Goal: Transaction & Acquisition: Purchase product/service

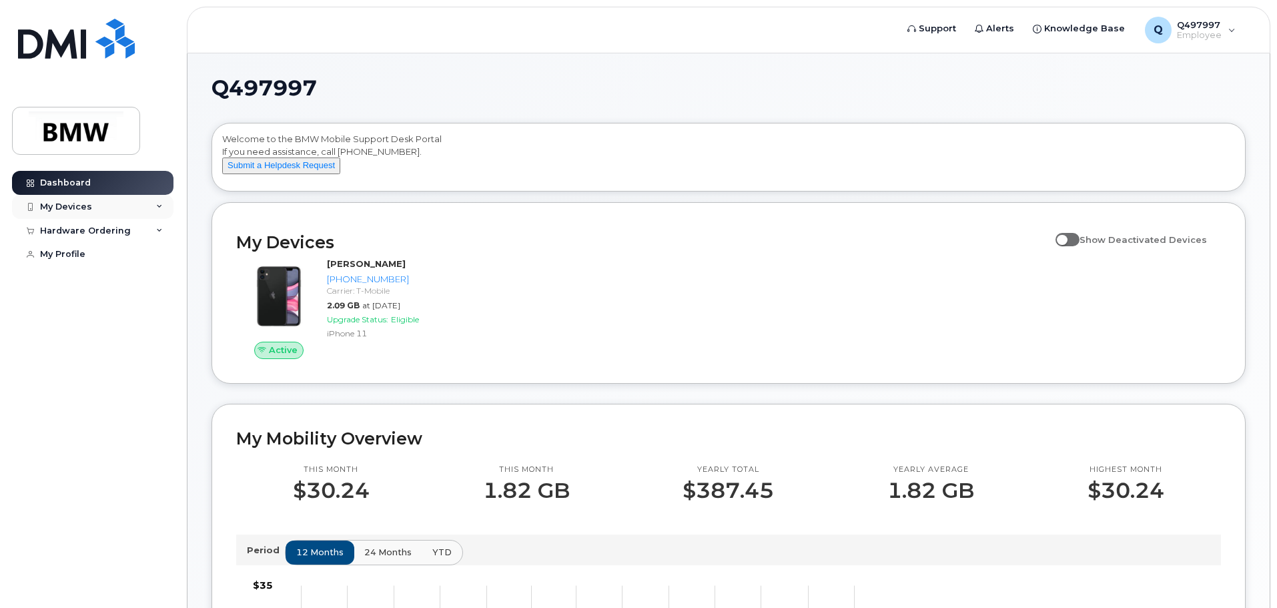
click at [159, 205] on icon at bounding box center [159, 206] width 7 height 7
click at [167, 313] on div "Hardware Ordering" at bounding box center [92, 303] width 161 height 24
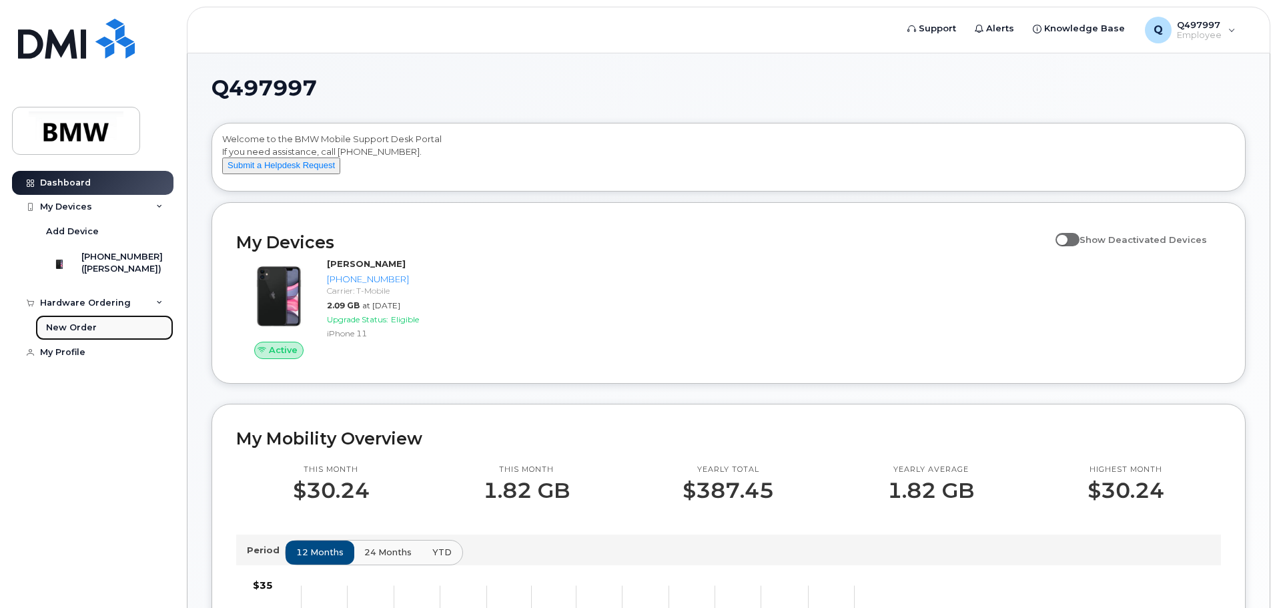
click at [81, 334] on div "New Order" at bounding box center [71, 328] width 51 height 12
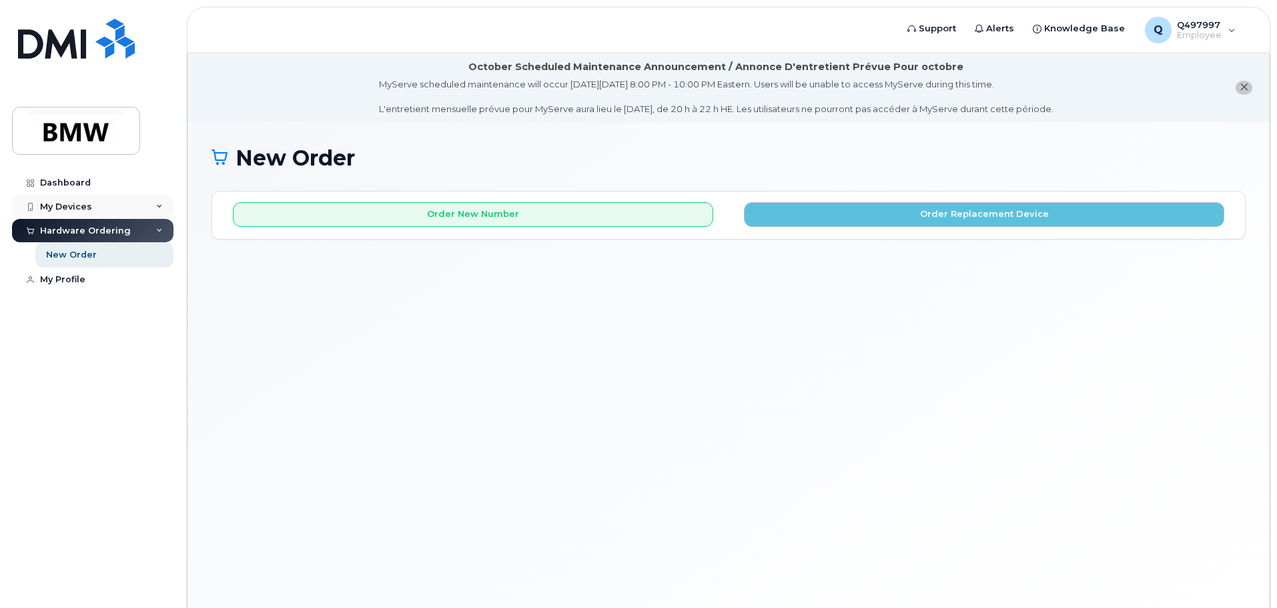
click at [71, 205] on div "My Devices" at bounding box center [66, 206] width 52 height 11
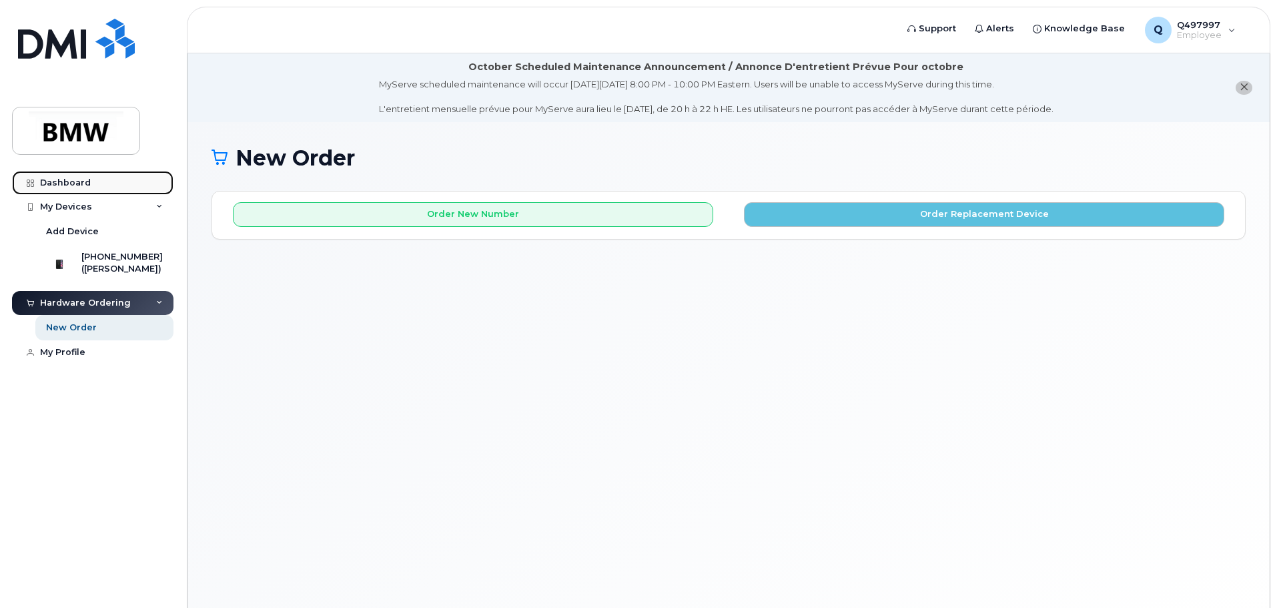
click at [79, 182] on div "Dashboard" at bounding box center [65, 182] width 51 height 11
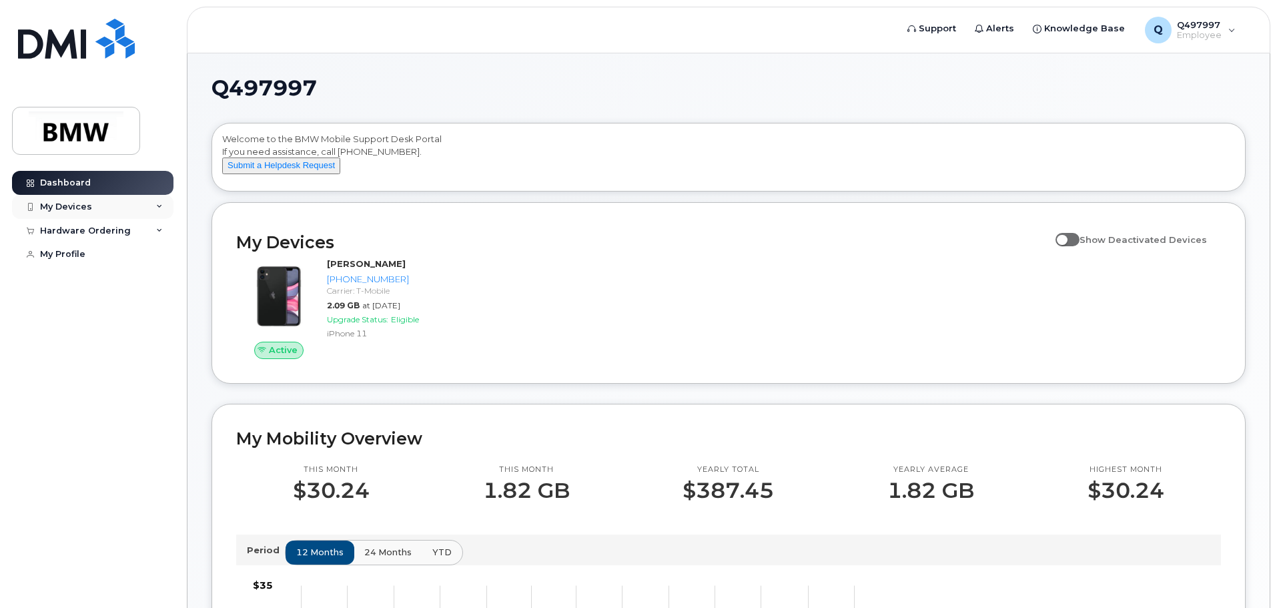
click at [157, 204] on icon at bounding box center [159, 206] width 7 height 7
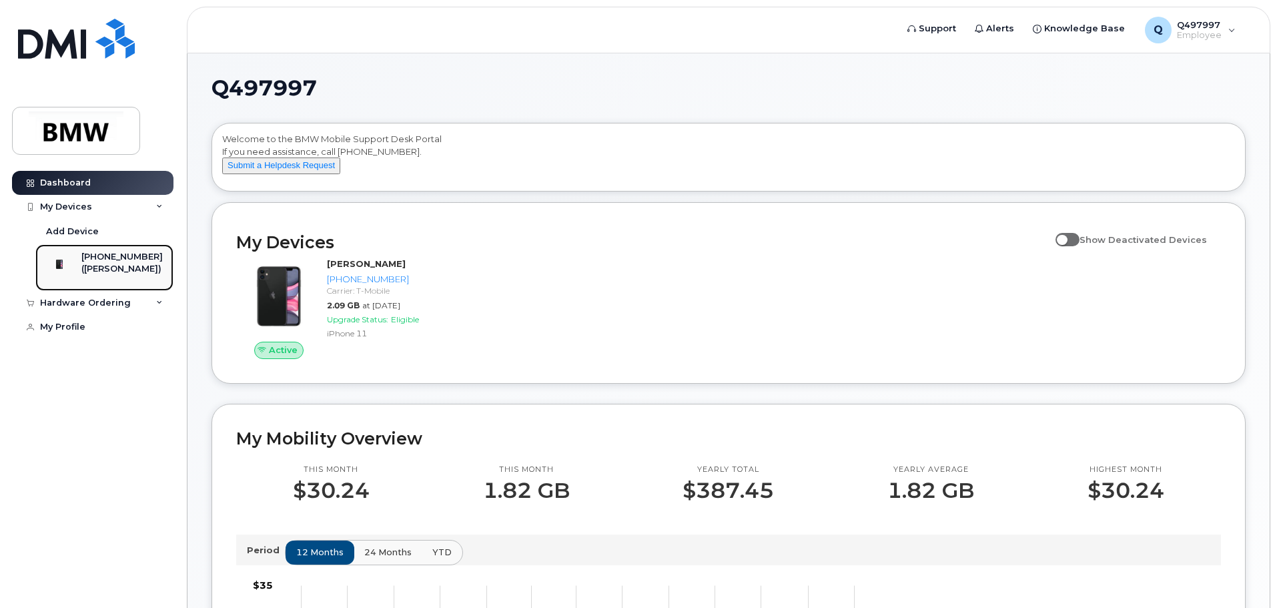
click at [123, 268] on div "([PERSON_NAME])" at bounding box center [121, 269] width 81 height 12
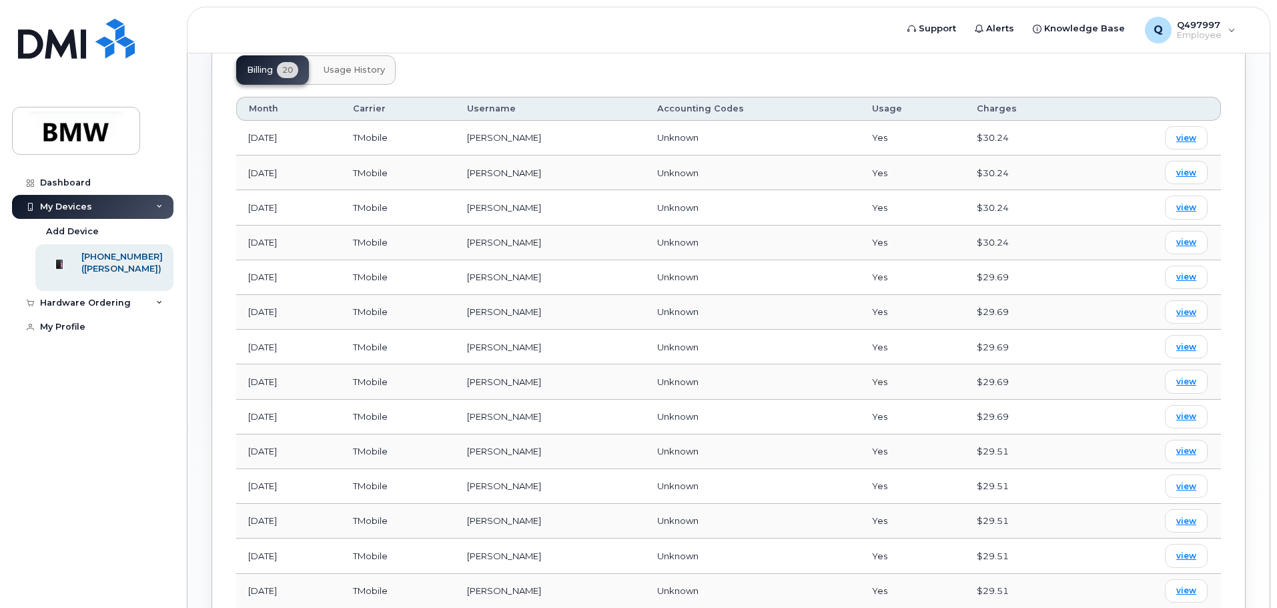
scroll to position [499, 0]
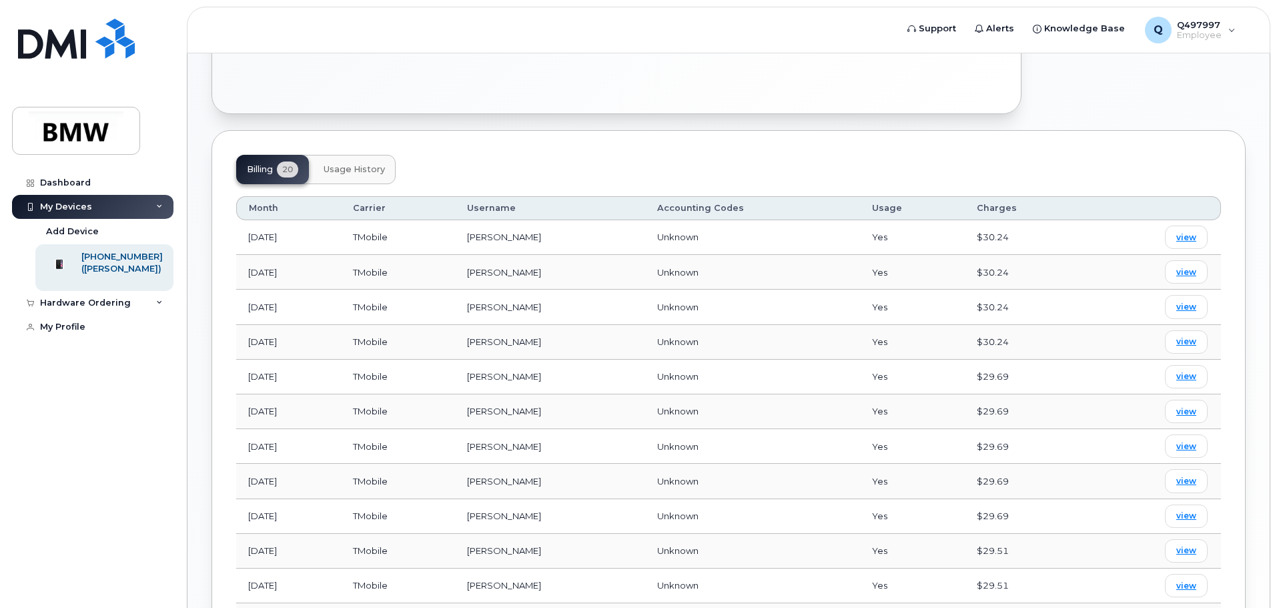
click at [377, 164] on span "Usage History" at bounding box center [354, 169] width 61 height 11
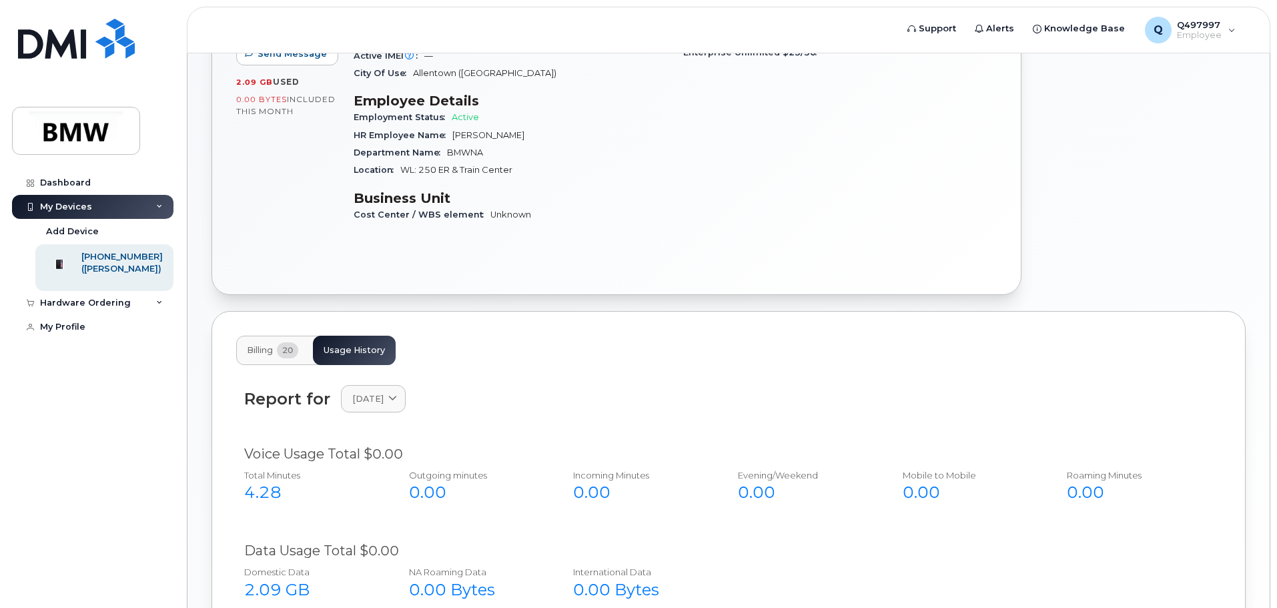
scroll to position [438, 0]
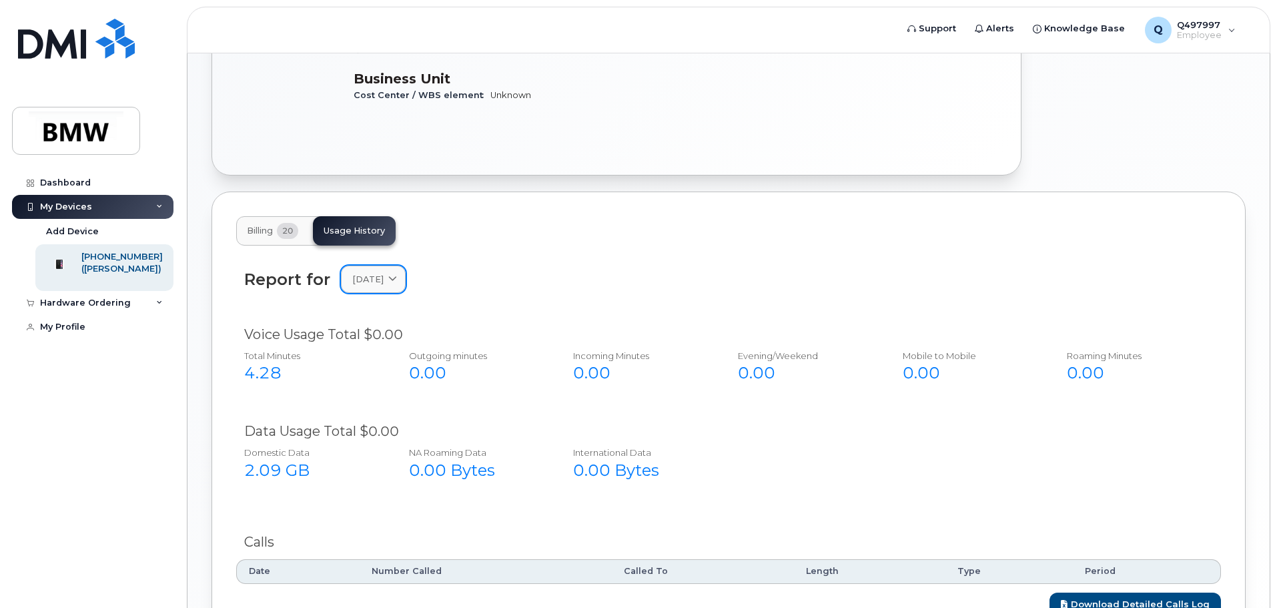
click at [406, 266] on link "September 2025" at bounding box center [373, 279] width 65 height 27
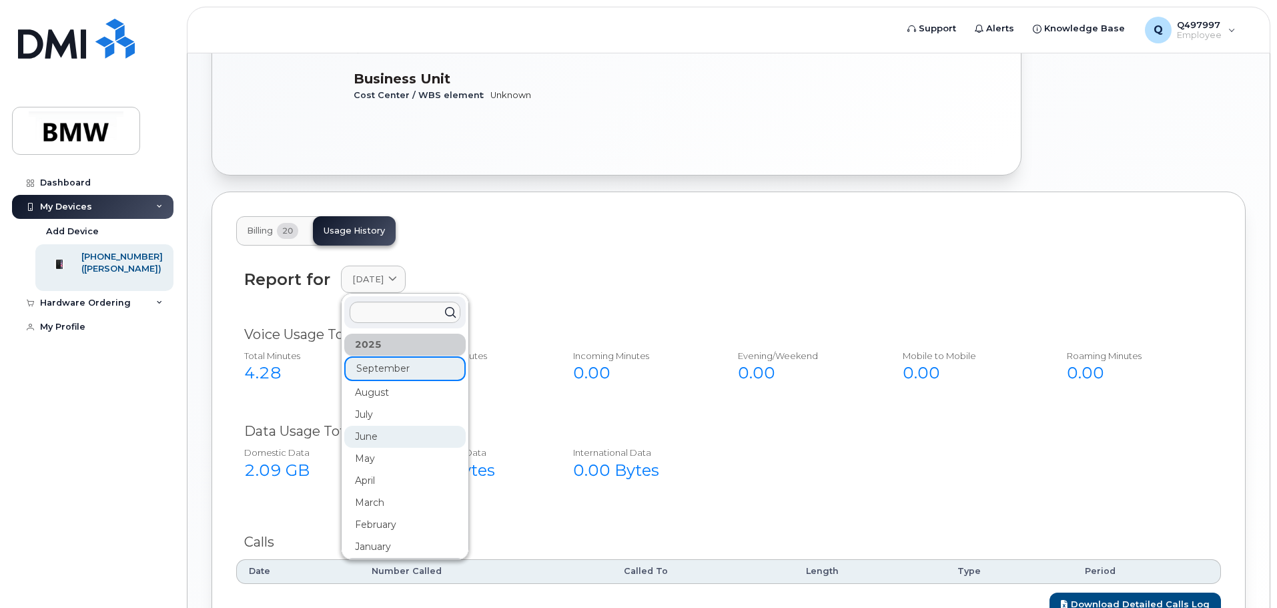
click at [383, 426] on div "June" at bounding box center [404, 437] width 121 height 22
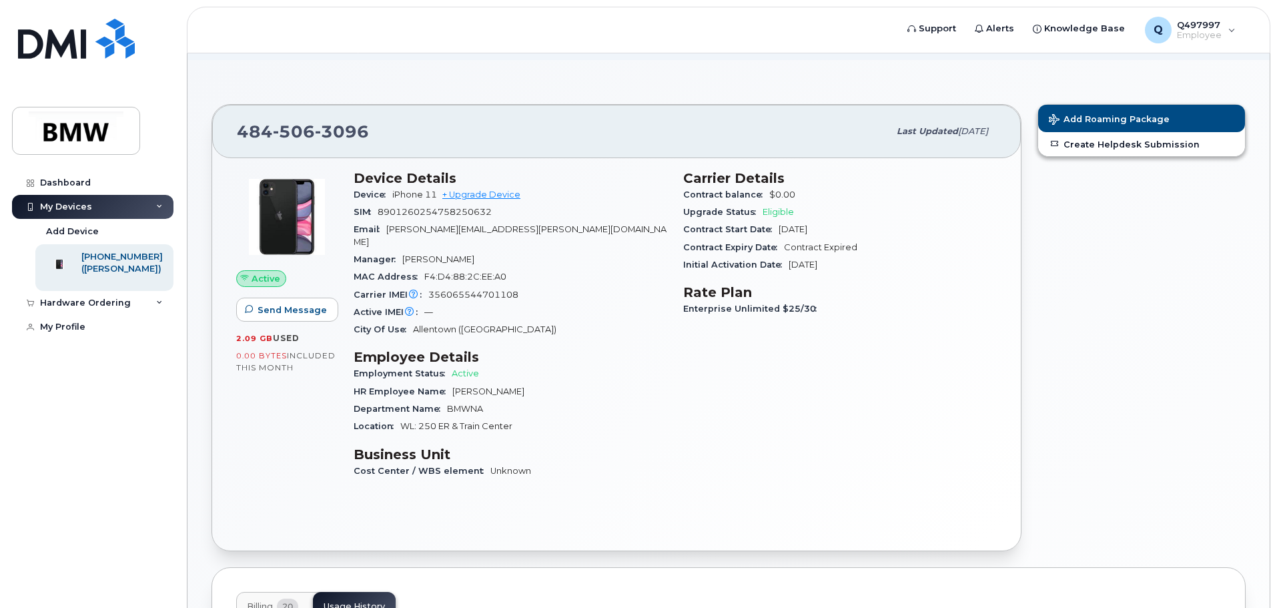
scroll to position [0, 0]
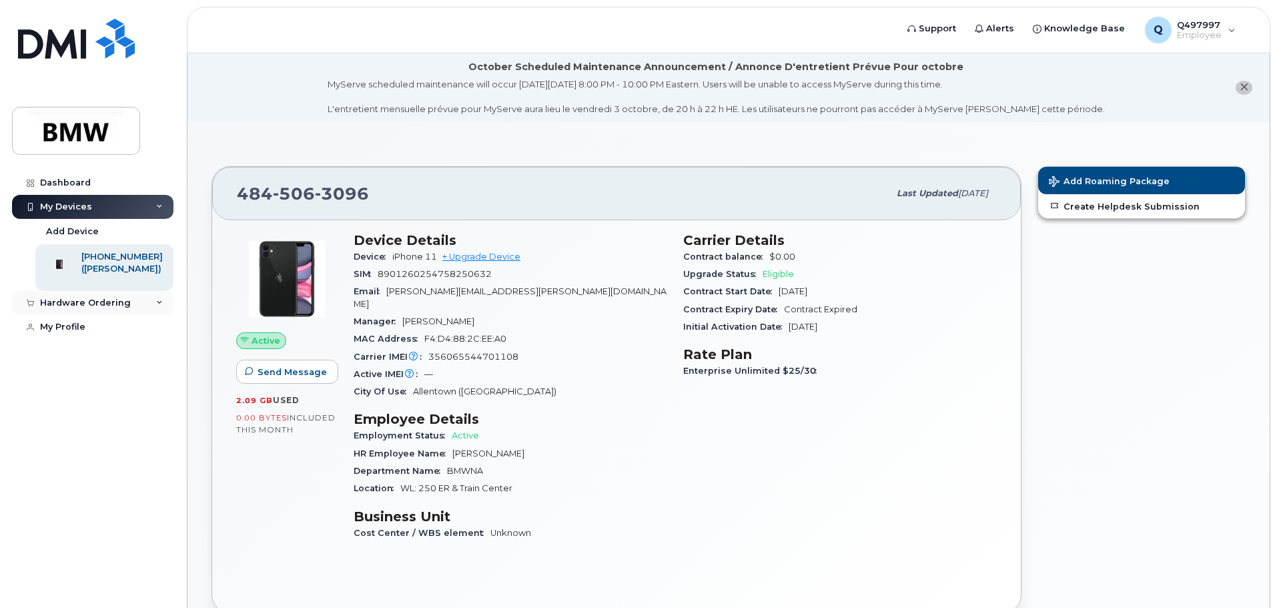
click at [115, 308] on div "Hardware Ordering" at bounding box center [85, 303] width 91 height 11
click at [91, 334] on div "New Order" at bounding box center [71, 328] width 51 height 12
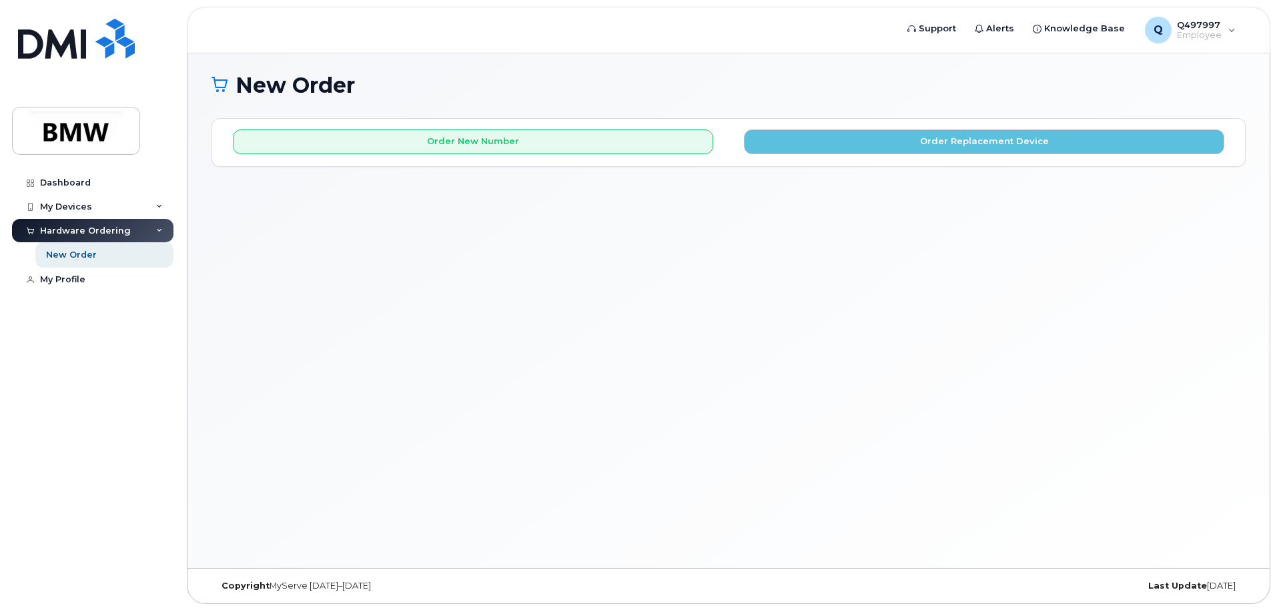
scroll to position [75, 0]
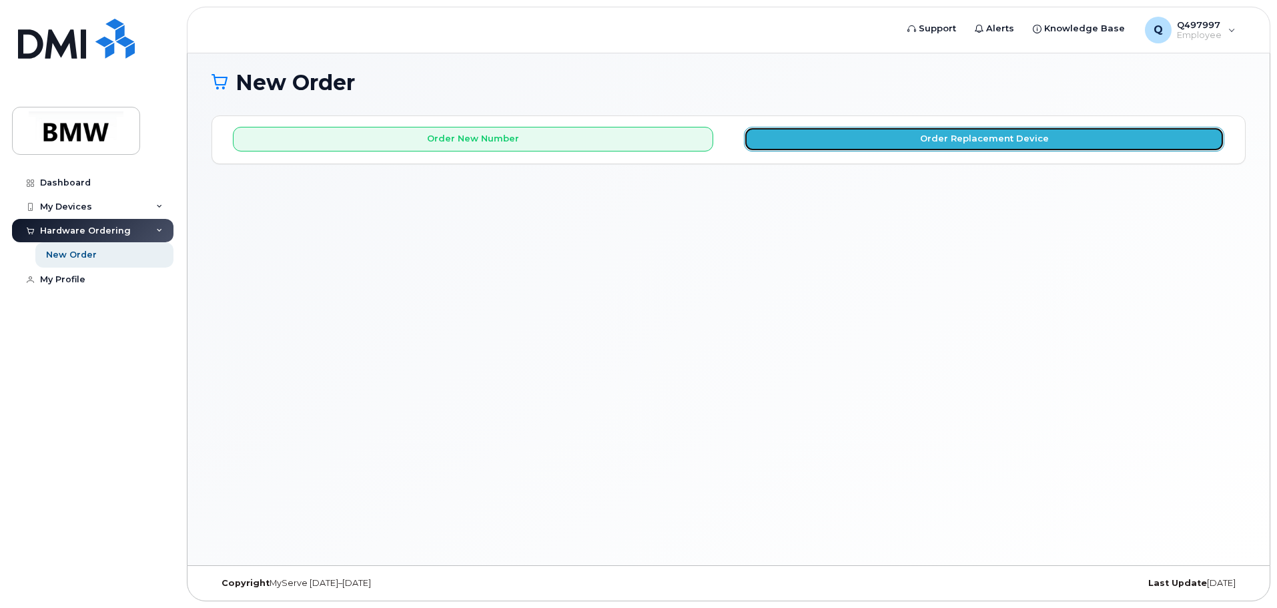
click at [807, 143] on button "Order Replacement Device" at bounding box center [984, 139] width 480 height 25
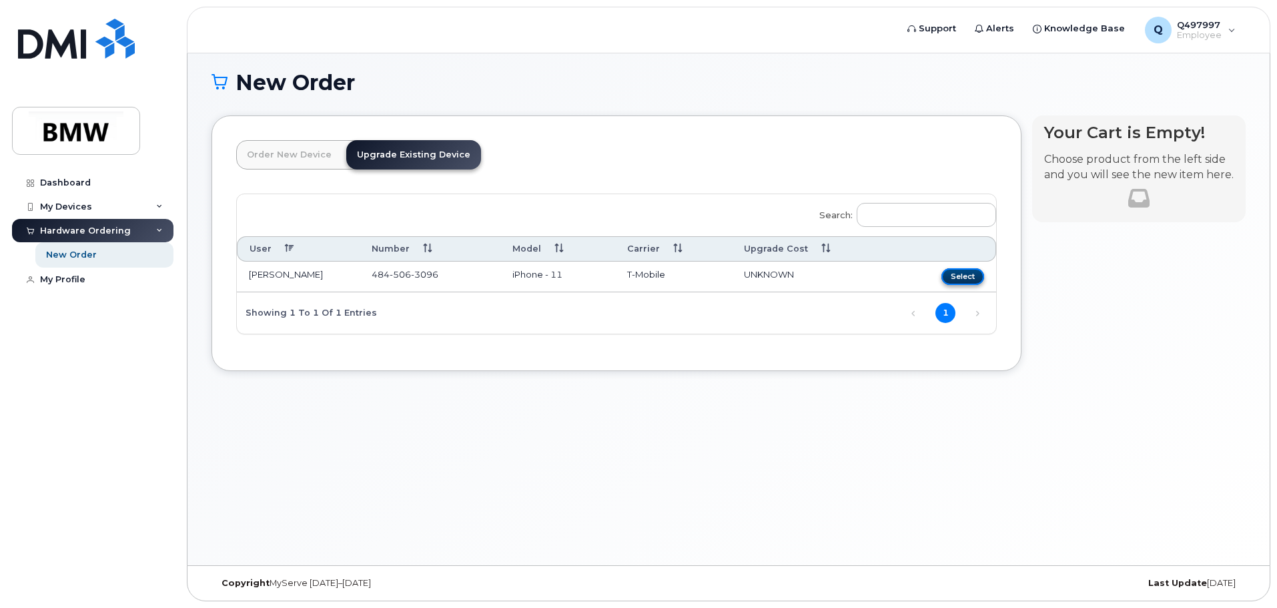
click at [955, 270] on button "Select" at bounding box center [962, 276] width 43 height 17
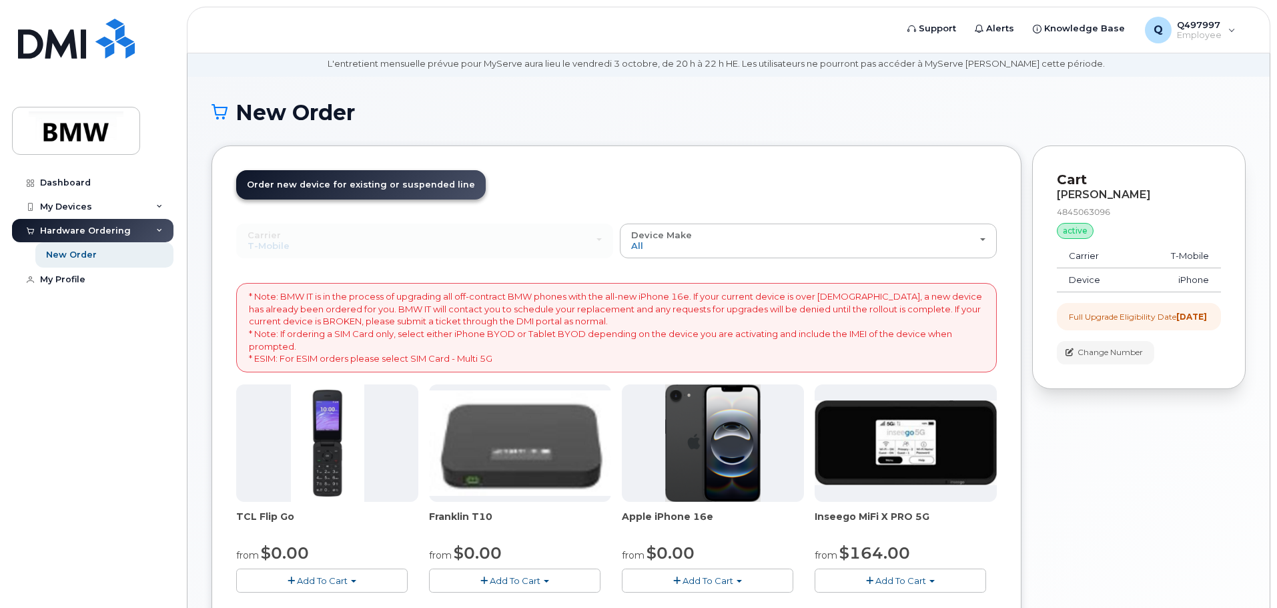
scroll to position [0, 0]
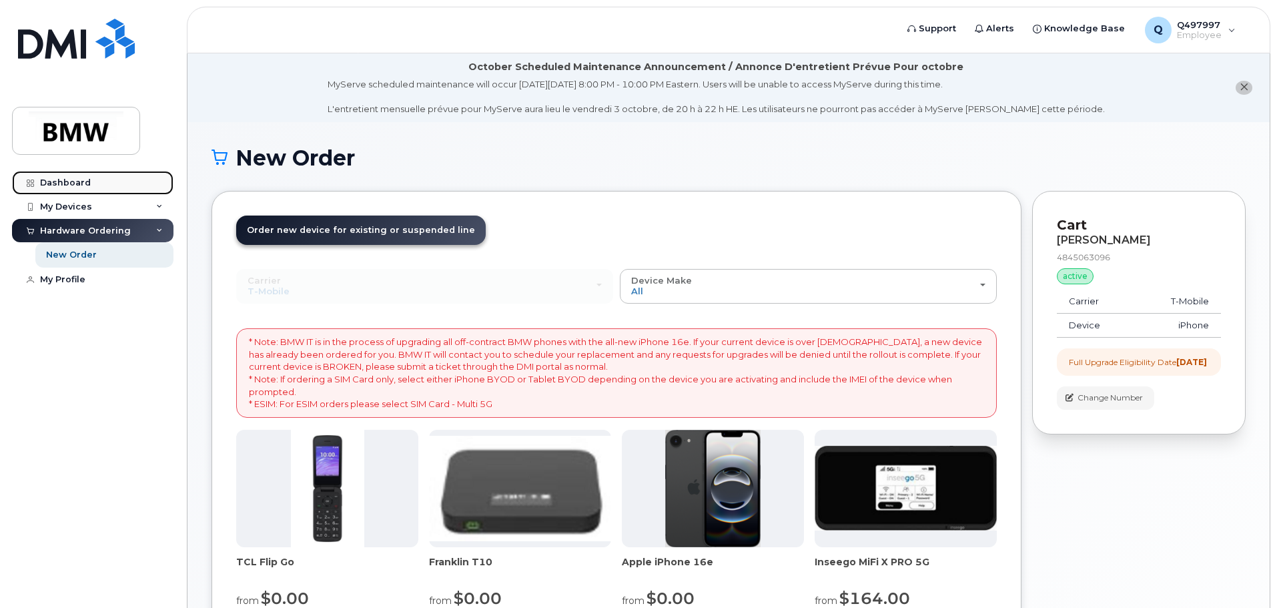
click at [83, 183] on div "Dashboard" at bounding box center [65, 182] width 51 height 11
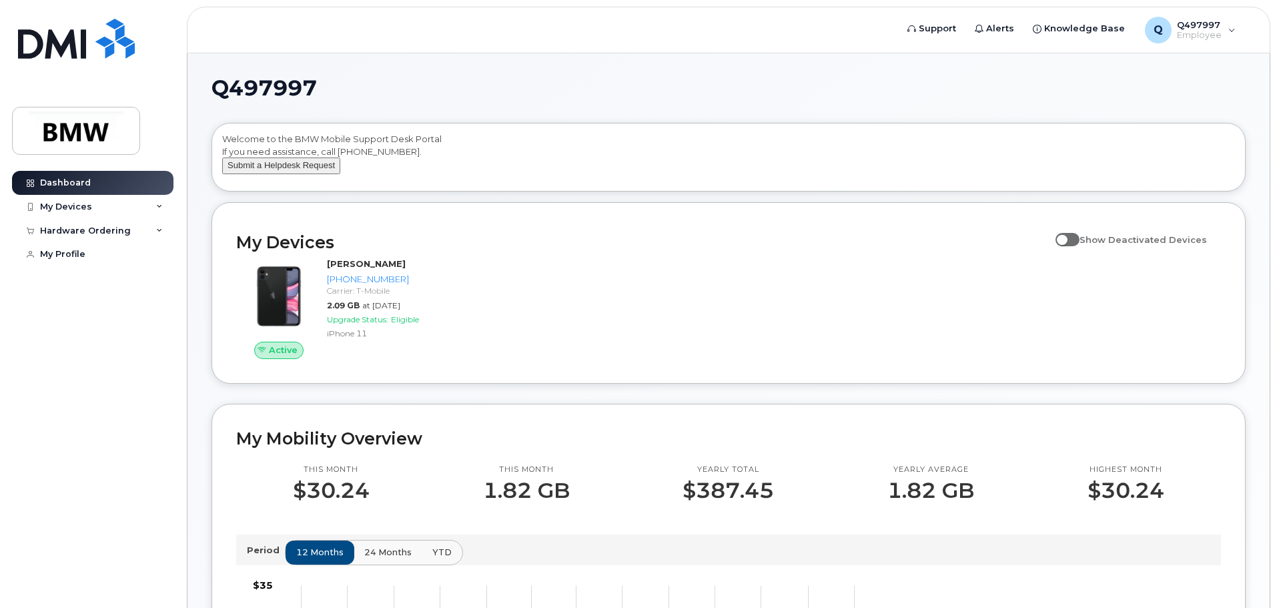
click at [294, 174] on button "Submit a Helpdesk Request" at bounding box center [281, 165] width 118 height 17
click at [160, 226] on div "Hardware Ordering" at bounding box center [92, 231] width 161 height 24
click at [95, 255] on link "New Order" at bounding box center [104, 254] width 138 height 25
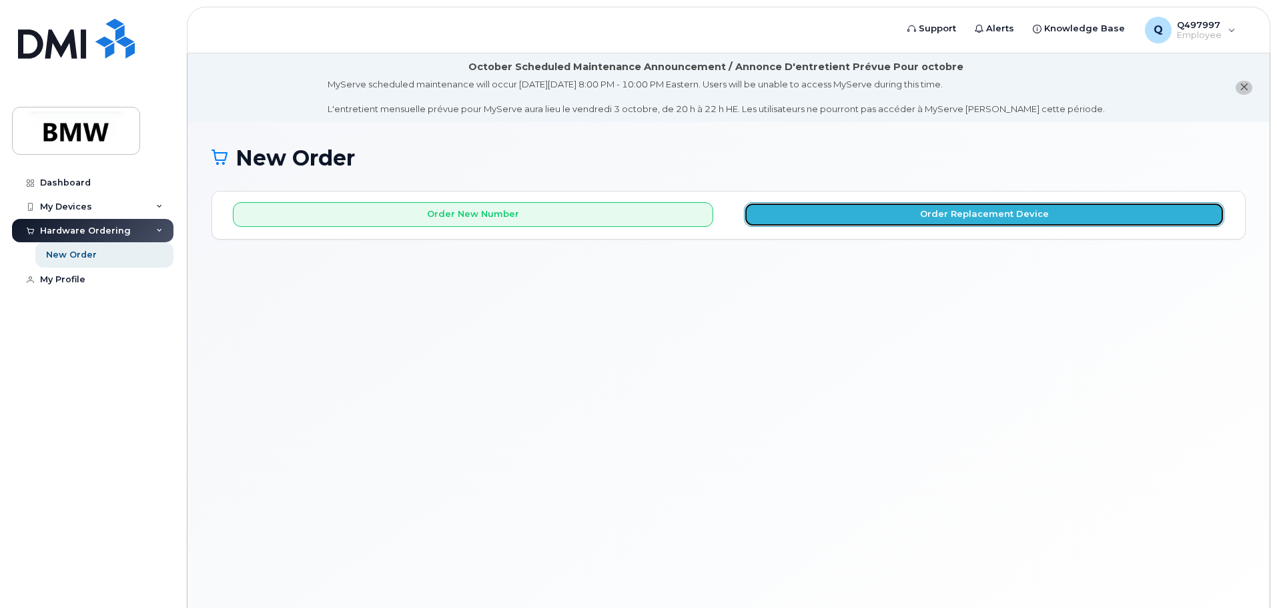
click at [917, 210] on button "Order Replacement Device" at bounding box center [984, 214] width 480 height 25
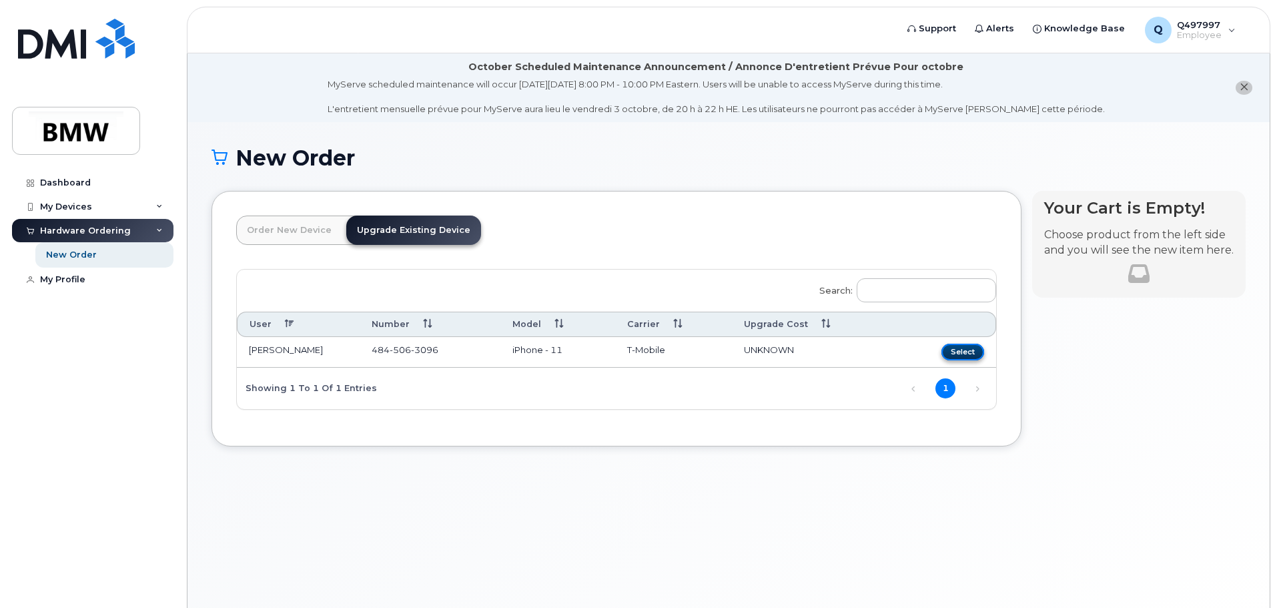
click at [963, 348] on button "Select" at bounding box center [962, 352] width 43 height 17
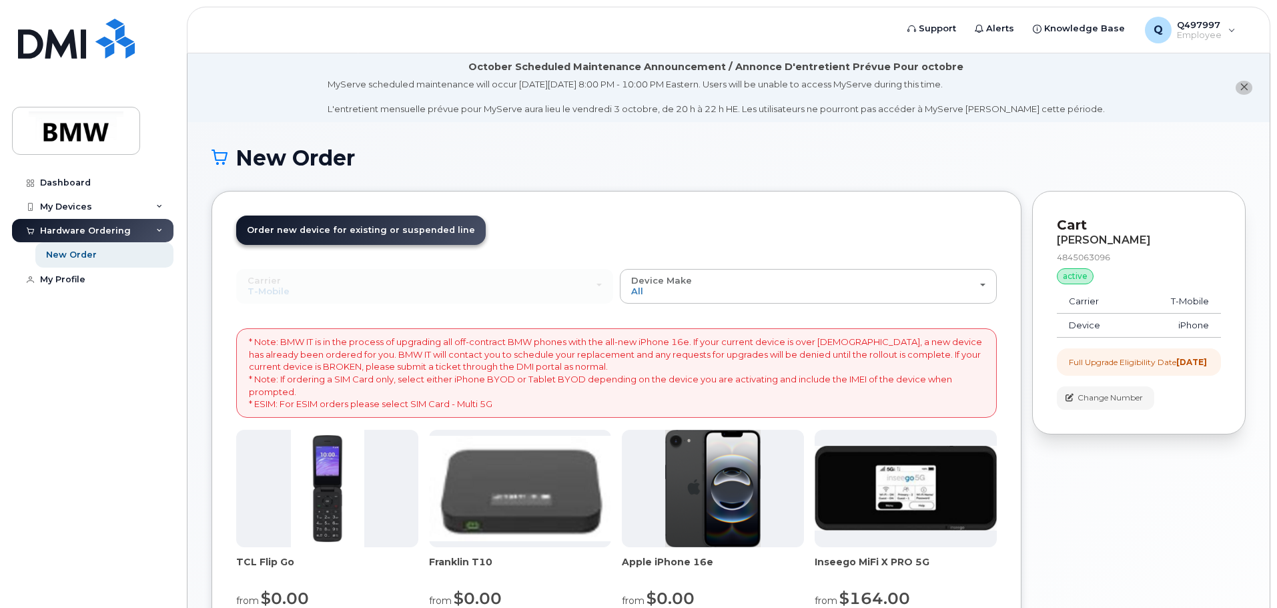
click at [1247, 85] on icon "close notification" at bounding box center [1243, 87] width 9 height 9
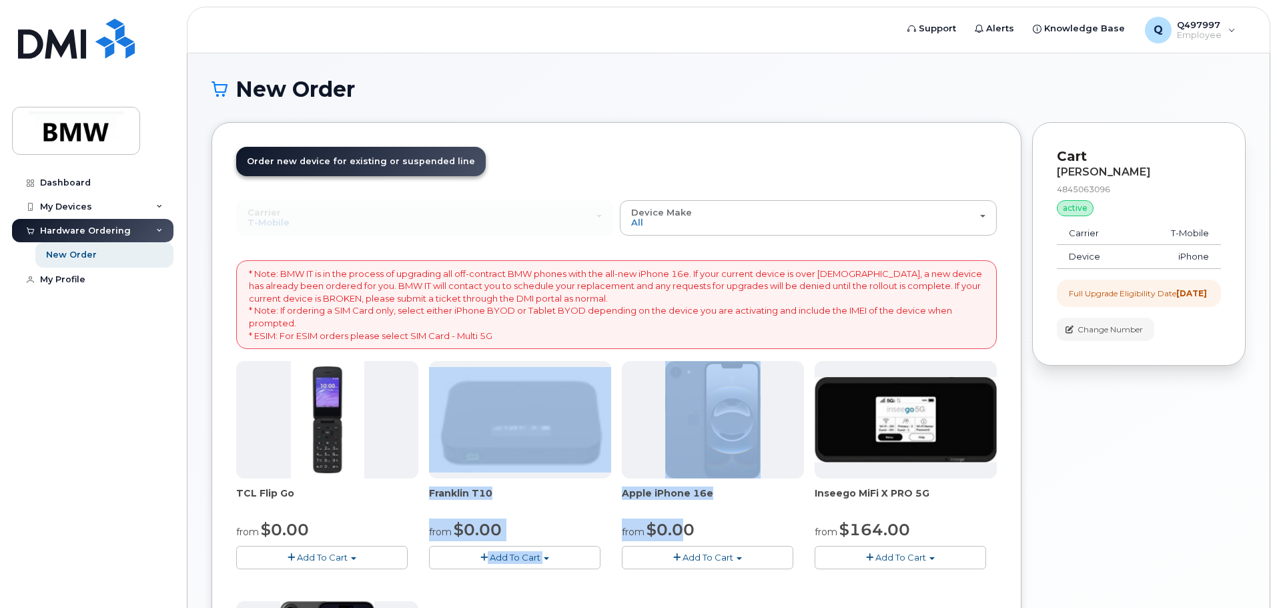
drag, startPoint x: 688, startPoint y: 529, endPoint x: 580, endPoint y: 380, distance: 183.9
click at [580, 385] on div "TCL Flip Go from $0.00 Add To Cart $0.00 - 30 month Upgrade $96.00 - Full Price…" at bounding box center [616, 596] width 760 height 470
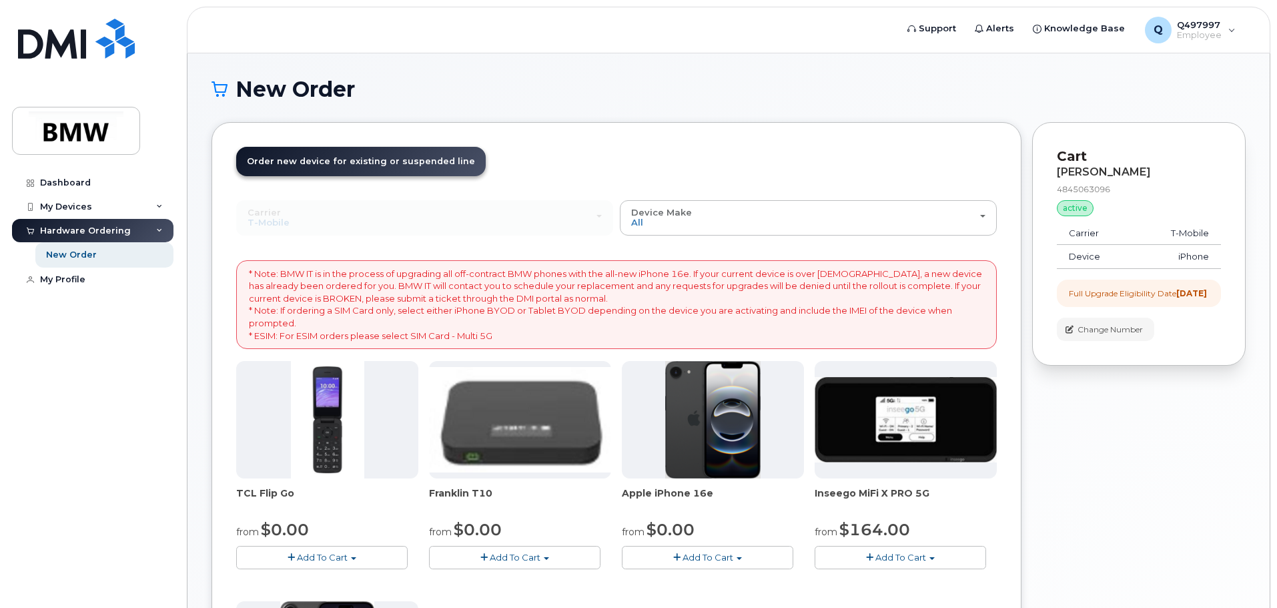
click at [591, 314] on p "* Note: BMW IT is in the process of upgrading all off-contract BMW phones with …" at bounding box center [616, 305] width 735 height 74
drag, startPoint x: 694, startPoint y: 528, endPoint x: 608, endPoint y: 484, distance: 95.8
click at [608, 484] on div "TCL Flip Go from $0.00 Add To Cart $0.00 - 30 month Upgrade $96.00 - Full Price…" at bounding box center [616, 596] width 760 height 470
click at [654, 505] on span "Apple iPhone 16e" at bounding box center [713, 499] width 182 height 27
drag, startPoint x: 622, startPoint y: 489, endPoint x: 695, endPoint y: 530, distance: 84.2
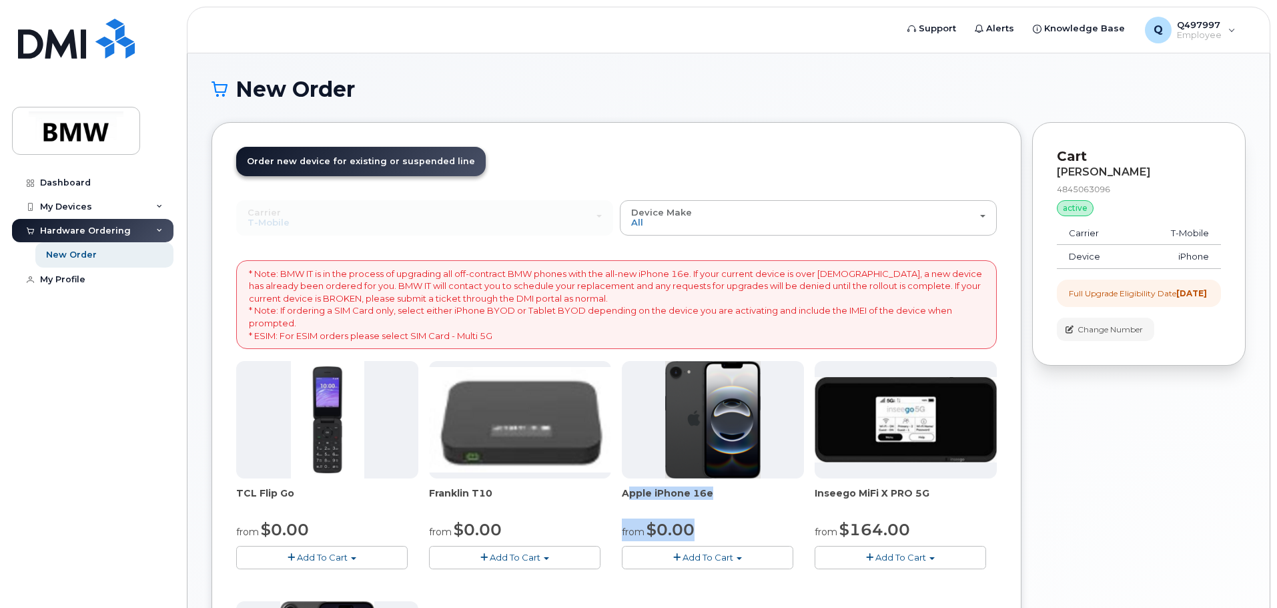
click at [695, 530] on div "Apple iPhone 16e from $0.00 Add To Cart $0.00 - 30 Month Upgrade (128GB) $599.9…" at bounding box center [713, 465] width 182 height 208
click at [698, 530] on div "from $0.00" at bounding box center [713, 529] width 182 height 23
drag, startPoint x: 698, startPoint y: 527, endPoint x: 622, endPoint y: 491, distance: 84.8
click at [622, 491] on div "Apple iPhone 16e from $0.00 Add To Cart $0.00 - 30 Month Upgrade (128GB) $599.9…" at bounding box center [713, 465] width 182 height 208
click at [629, 496] on span "Apple iPhone 16e" at bounding box center [713, 499] width 182 height 27
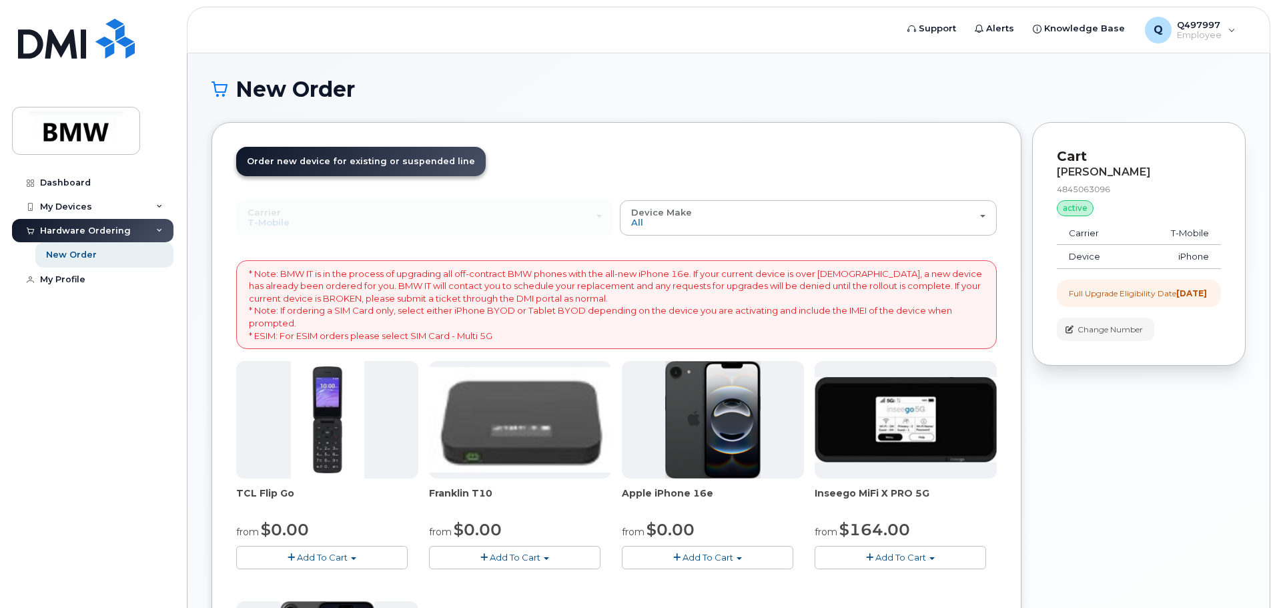
click at [730, 517] on div "Apple iPhone 16e from $0.00 Add To Cart $0.00 - 30 Month Upgrade (128GB) $599.9…" at bounding box center [713, 465] width 182 height 208
click at [402, 163] on span "Order new device for existing or suspended line" at bounding box center [361, 161] width 228 height 10
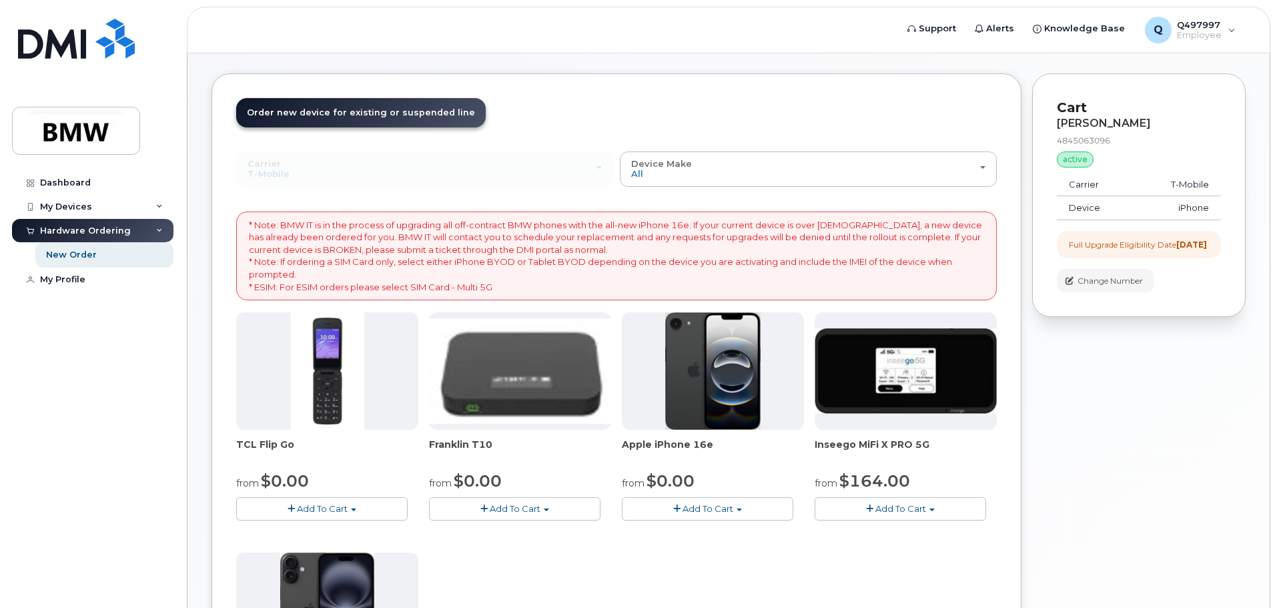
scroll to position [133, 0]
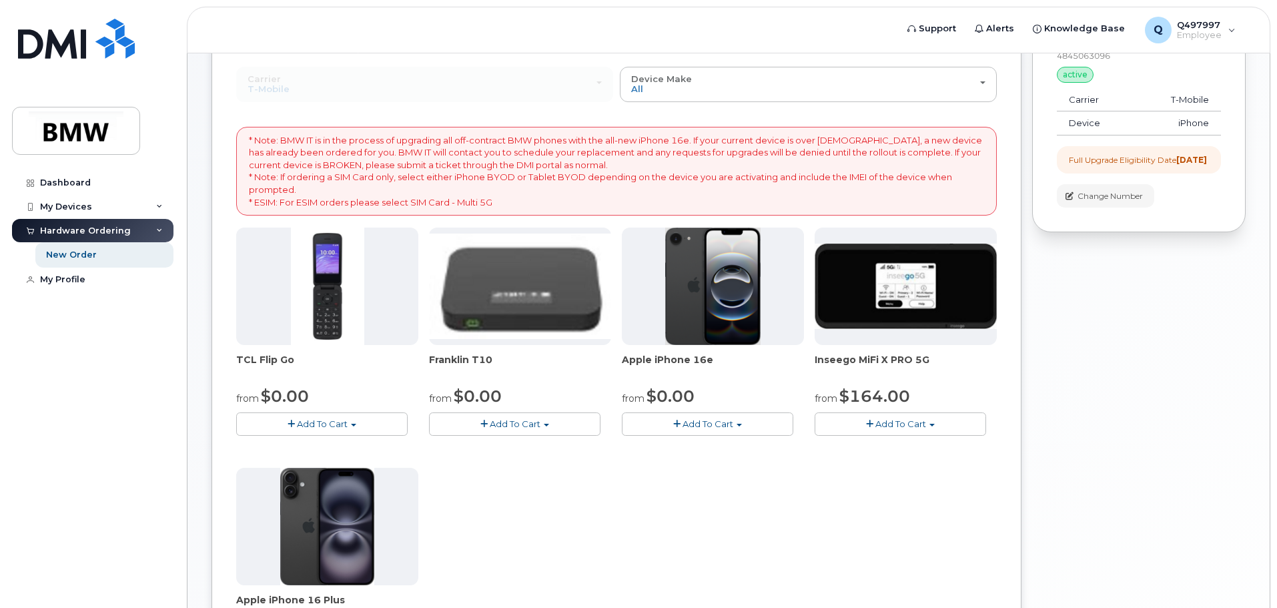
click at [731, 423] on span "Add To Cart" at bounding box center [707, 423] width 51 height 11
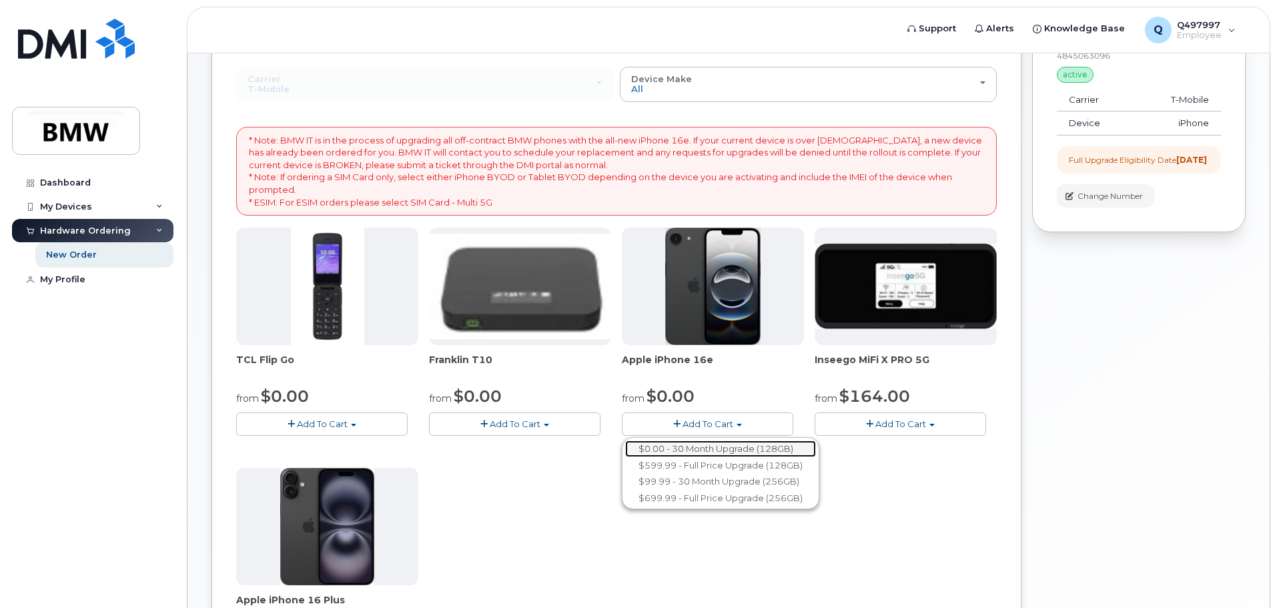
click at [724, 446] on link "$0.00 - 30 Month Upgrade (128GB)" at bounding box center [720, 448] width 191 height 17
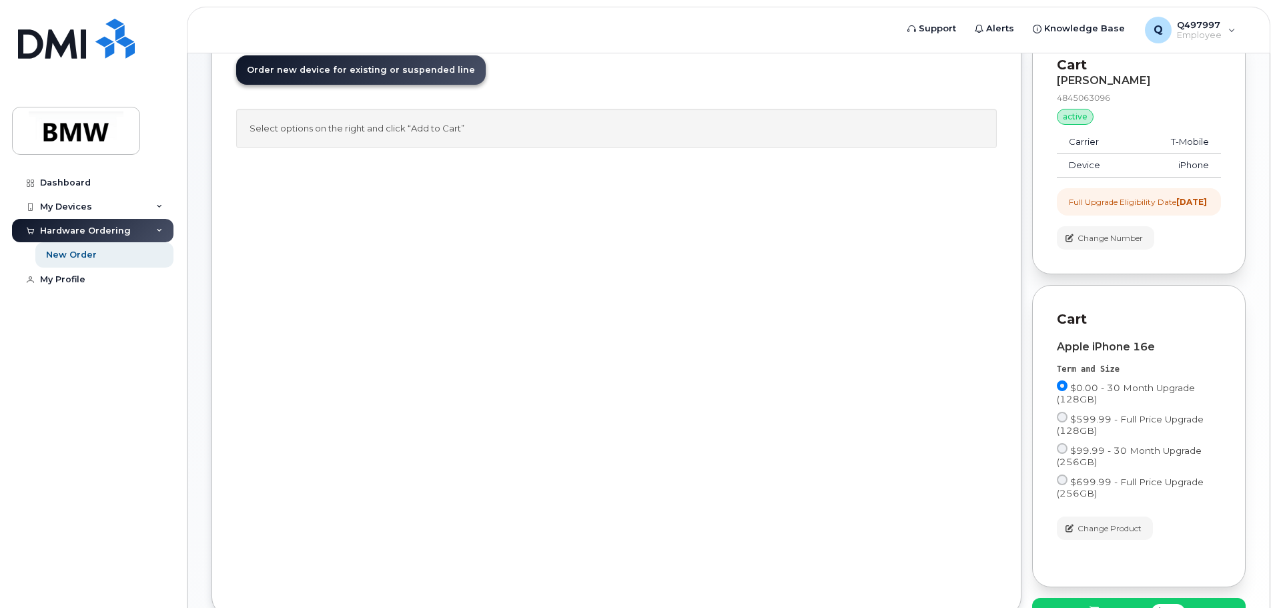
scroll to position [0, 0]
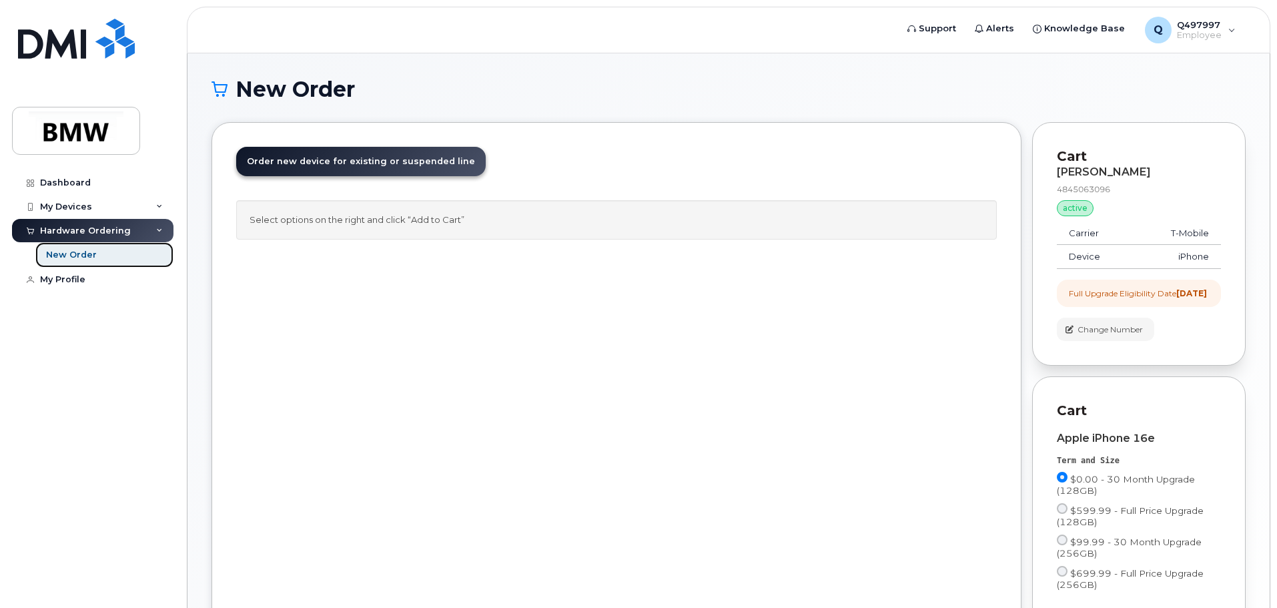
click at [69, 255] on div "New Order" at bounding box center [71, 255] width 51 height 12
click at [75, 250] on div "New Order" at bounding box center [71, 255] width 51 height 12
click at [328, 155] on link "Order new device and new line Order new device for existing or suspended line O…" at bounding box center [360, 161] width 249 height 29
click at [61, 180] on div "Dashboard" at bounding box center [65, 182] width 51 height 11
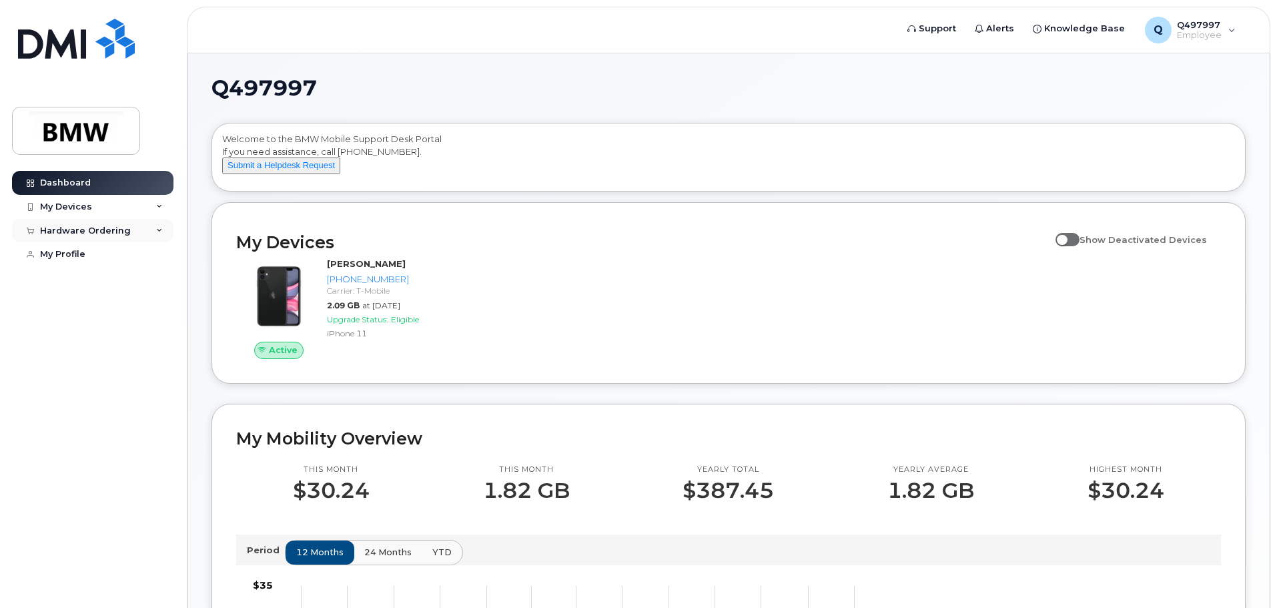
click at [161, 230] on icon at bounding box center [159, 230] width 7 height 7
click at [93, 257] on div "New Order" at bounding box center [71, 255] width 51 height 12
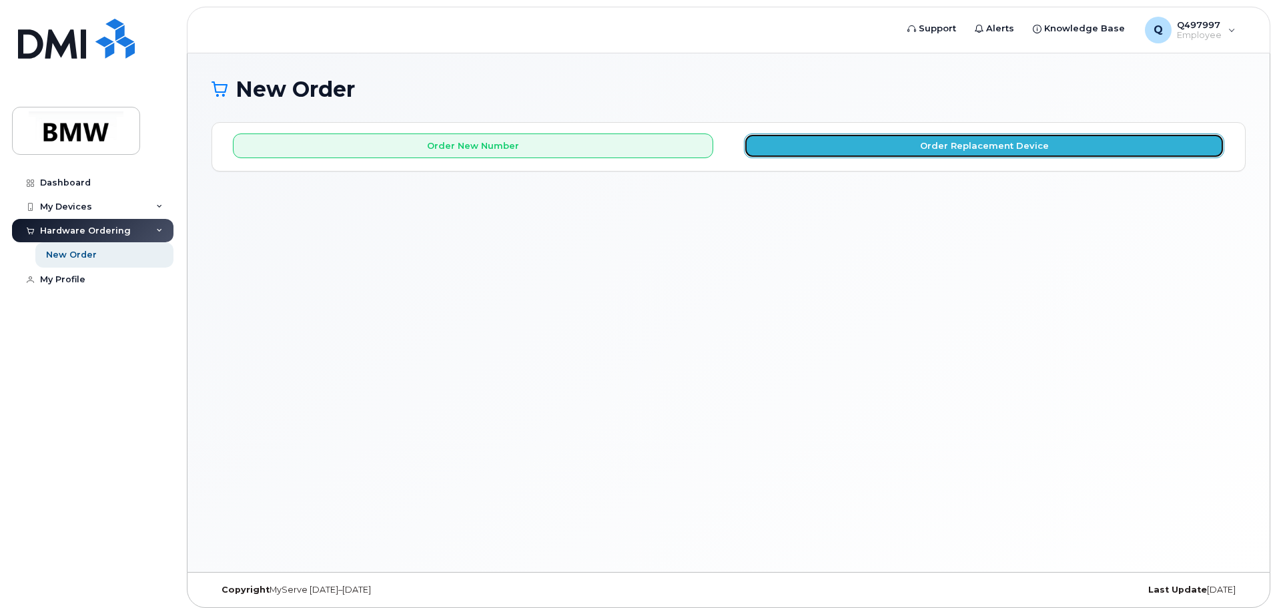
click at [1058, 139] on button "Order Replacement Device" at bounding box center [984, 145] width 480 height 25
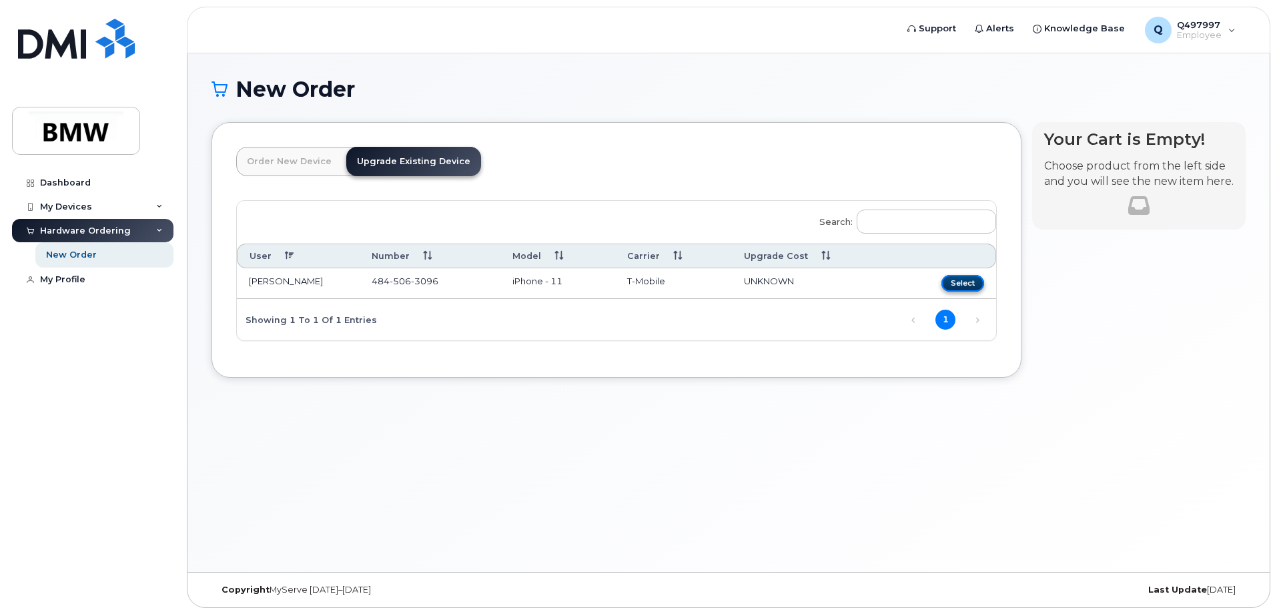
click at [956, 280] on button "Select" at bounding box center [962, 283] width 43 height 17
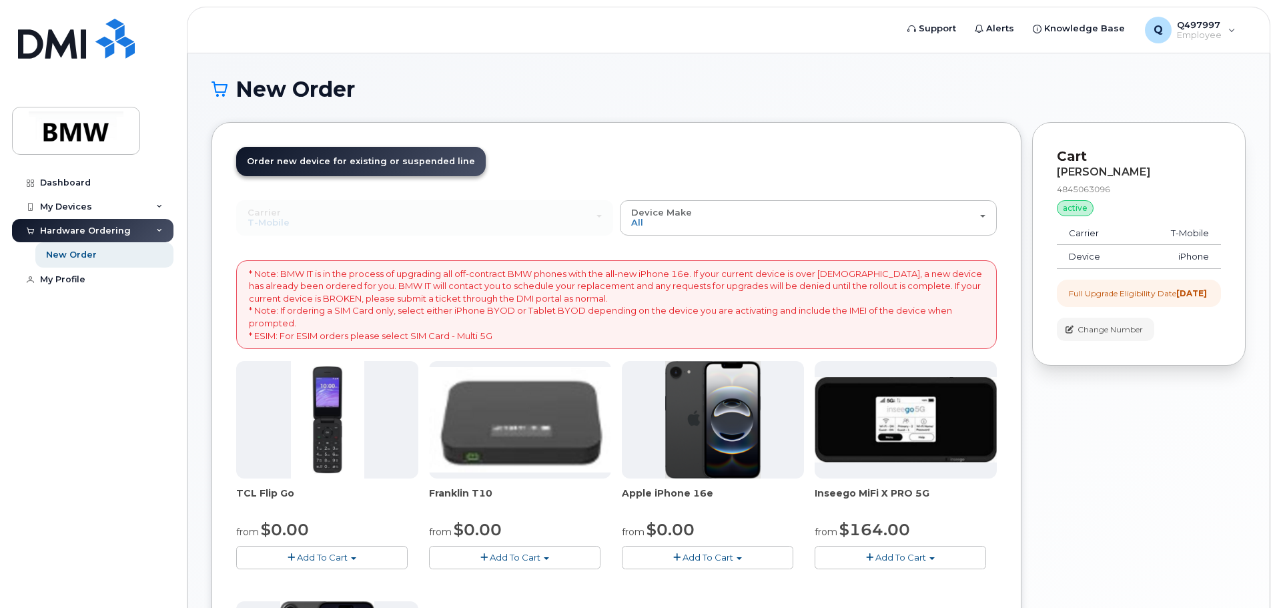
click at [1023, 268] on div "Order New Device Upgrade Existing Device Order new device and new line Order ne…" at bounding box center [728, 520] width 1034 height 796
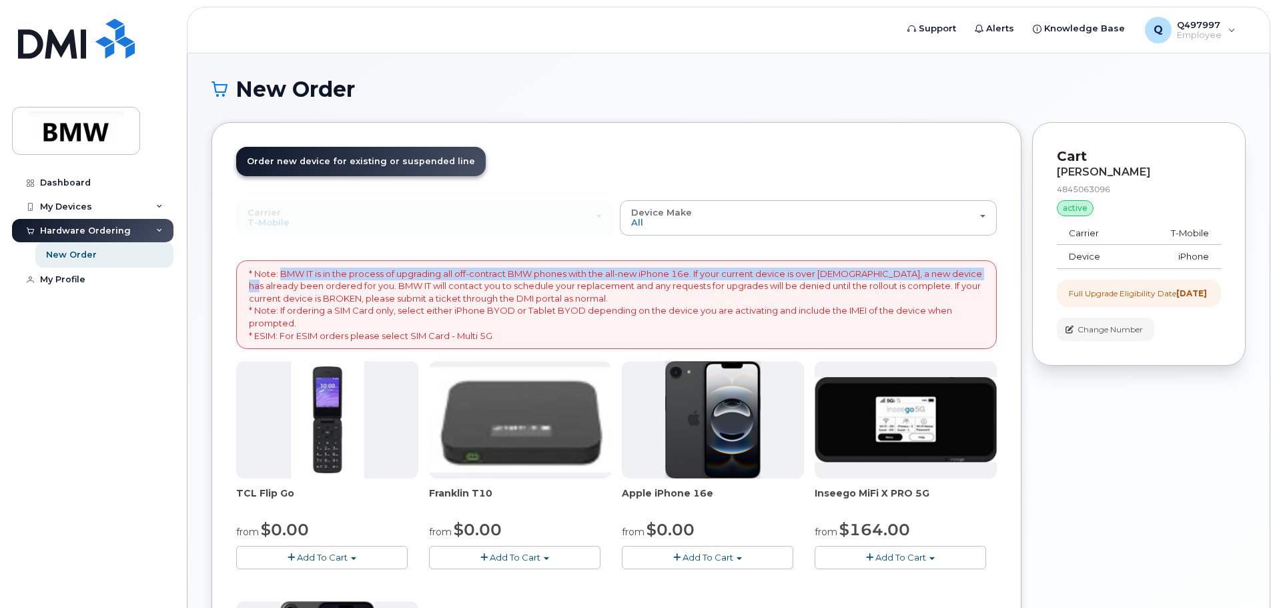
drag, startPoint x: 279, startPoint y: 274, endPoint x: 973, endPoint y: 272, distance: 694.4
click at [973, 272] on p "* Note: BMW IT is in the process of upgrading all off-contract BMW phones with …" at bounding box center [616, 305] width 735 height 74
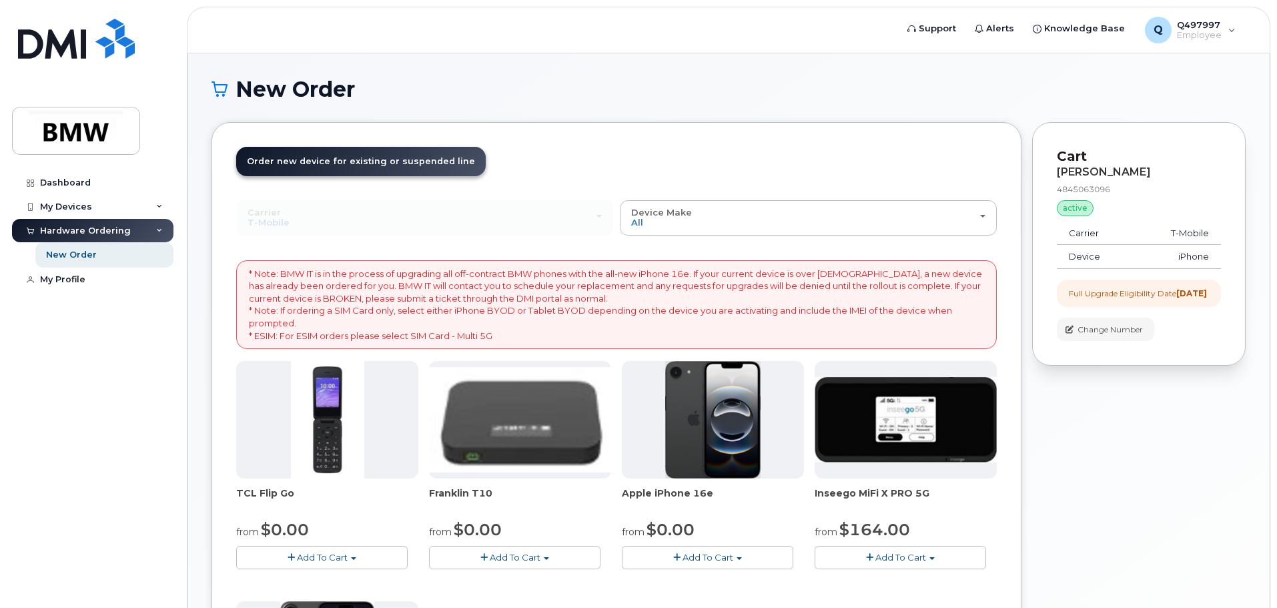
click at [975, 298] on p "* Note: BMW IT is in the process of upgrading all off-contract BMW phones with …" at bounding box center [616, 305] width 735 height 74
drag, startPoint x: 700, startPoint y: 274, endPoint x: 874, endPoint y: 273, distance: 173.4
click at [874, 273] on p "* Note: BMW IT is in the process of upgrading all off-contract BMW phones with …" at bounding box center [616, 305] width 735 height 74
click at [883, 274] on p "* Note: BMW IT is in the process of upgrading all off-contract BMW phones with …" at bounding box center [616, 305] width 735 height 74
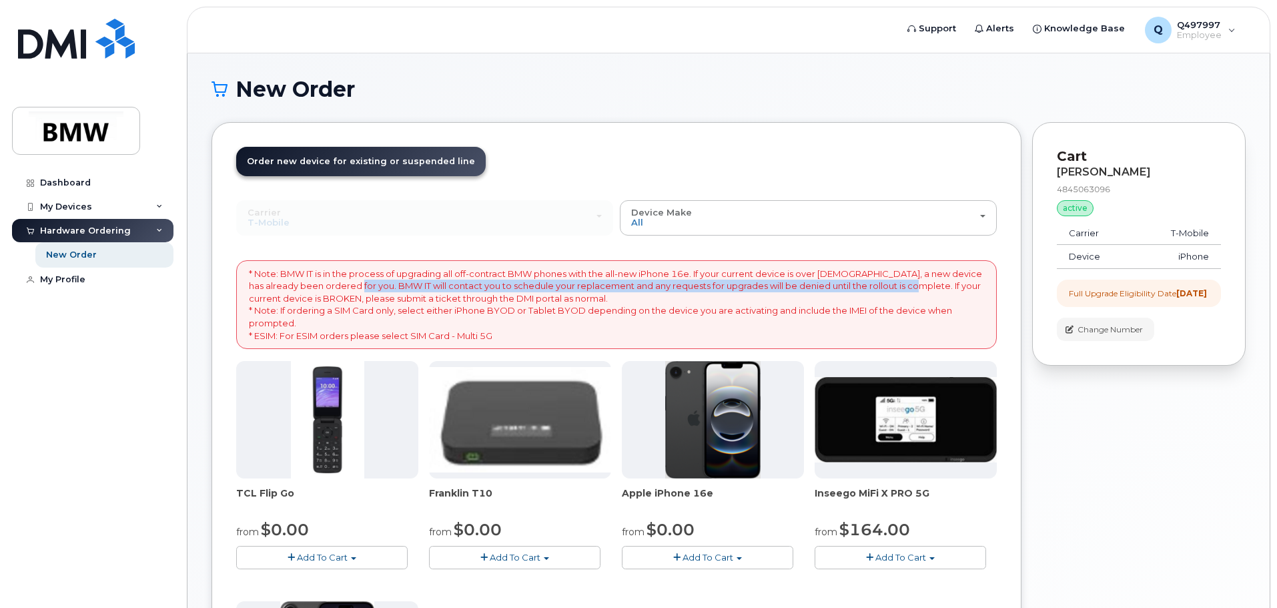
drag, startPoint x: 339, startPoint y: 286, endPoint x: 903, endPoint y: 283, distance: 564.4
click at [903, 283] on p "* Note: BMW IT is in the process of upgrading all off-contract BMW phones with …" at bounding box center [616, 305] width 735 height 74
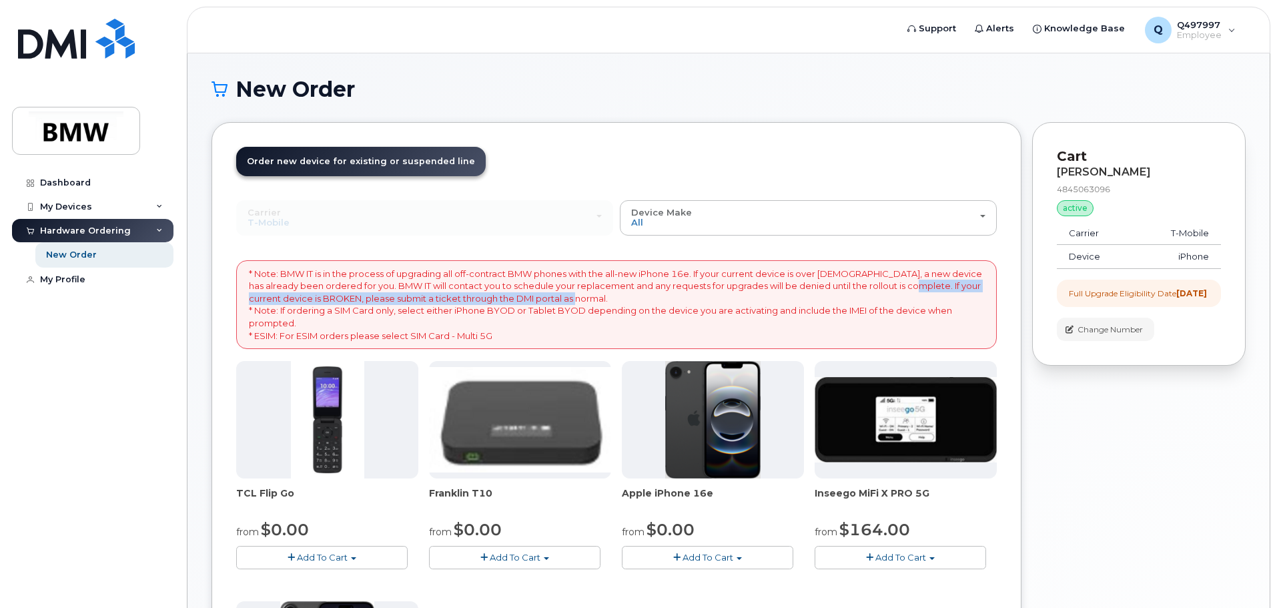
drag, startPoint x: 903, startPoint y: 286, endPoint x: 582, endPoint y: 296, distance: 321.7
click at [582, 296] on p "* Note: BMW IT is in the process of upgrading all off-contract BMW phones with …" at bounding box center [616, 305] width 735 height 74
drag, startPoint x: 580, startPoint y: 298, endPoint x: 906, endPoint y: 285, distance: 326.5
click at [906, 285] on p "* Note: BMW IT is in the process of upgrading all off-contract BMW phones with …" at bounding box center [616, 305] width 735 height 74
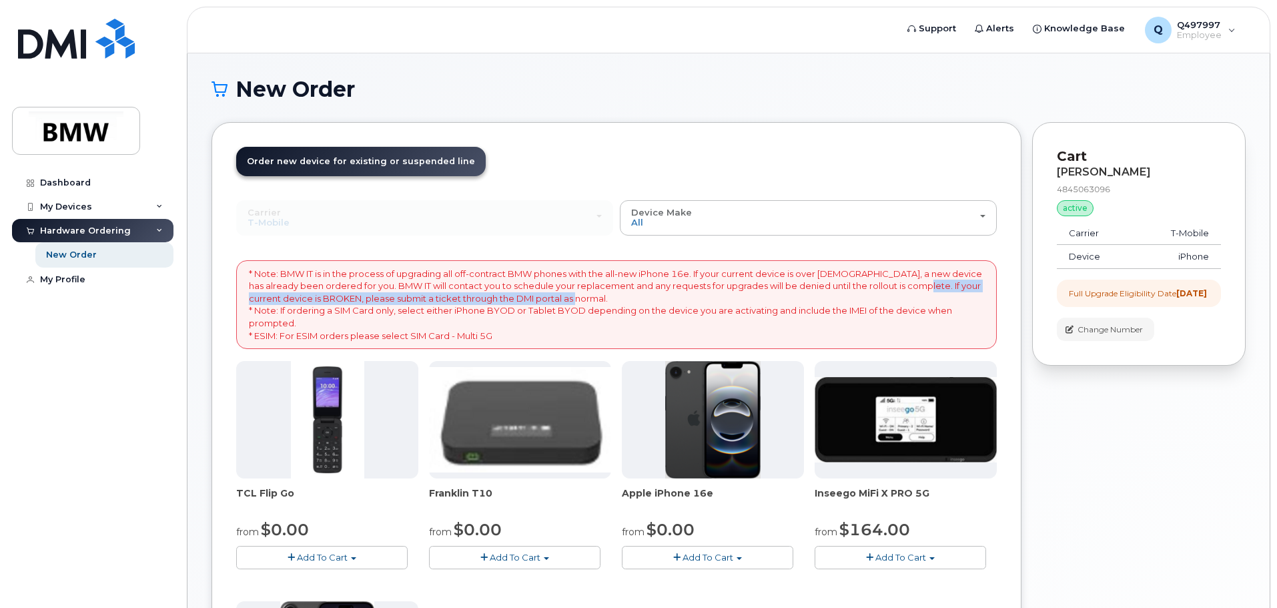
click at [907, 297] on p "* Note: BMW IT is in the process of upgrading all off-contract BMW phones with …" at bounding box center [616, 305] width 735 height 74
drag, startPoint x: 904, startPoint y: 286, endPoint x: 902, endPoint y: 295, distance: 8.9
click at [902, 295] on p "* Note: BMW IT is in the process of upgrading all off-contract BMW phones with …" at bounding box center [616, 305] width 735 height 74
click at [892, 295] on p "* Note: BMW IT is in the process of upgrading all off-contract BMW phones with …" at bounding box center [616, 305] width 735 height 74
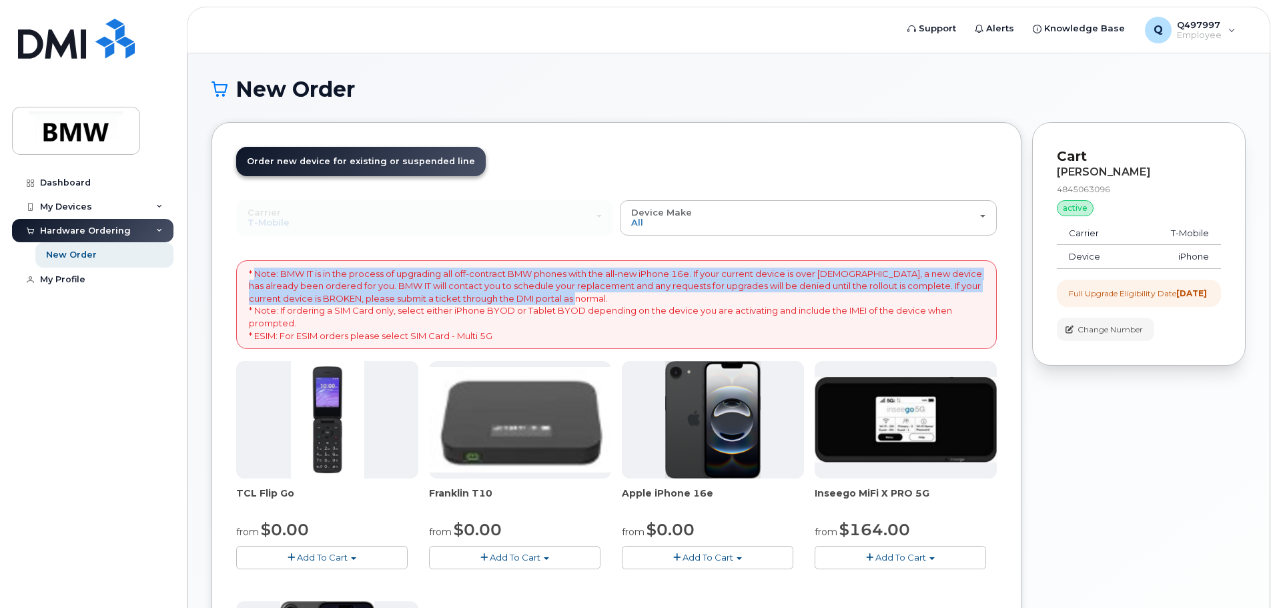
drag, startPoint x: 587, startPoint y: 298, endPoint x: 253, endPoint y: 272, distance: 334.6
click at [253, 272] on p "* Note: BMW IT is in the process of upgrading all off-contract BMW phones with …" at bounding box center [616, 305] width 735 height 74
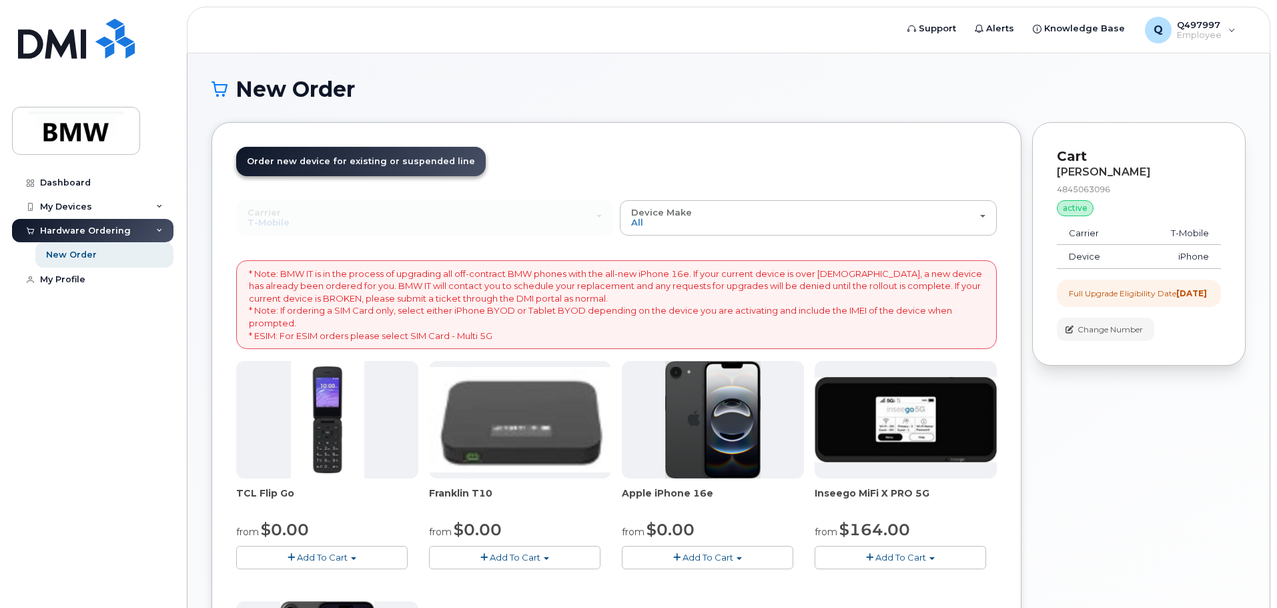
click at [356, 223] on div "Carrier Bell T-Mobile Bell T-Mobile" at bounding box center [424, 217] width 377 height 35
drag, startPoint x: 1191, startPoint y: 345, endPoint x: 992, endPoint y: 113, distance: 305.6
click at [992, 113] on div "New Order × Share This Order If you want to allow others to create or edit orde…" at bounding box center [728, 497] width 1082 height 889
click at [991, 113] on div "New Order" at bounding box center [728, 99] width 1034 height 45
click at [844, 107] on div "New Order" at bounding box center [728, 99] width 1034 height 45
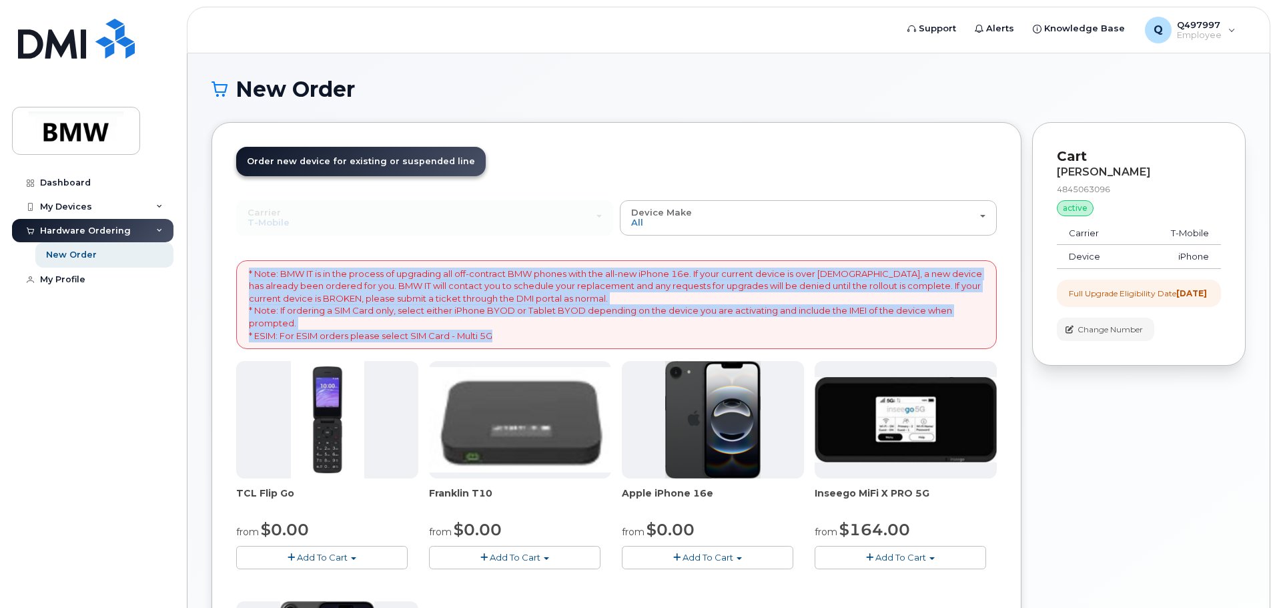
drag, startPoint x: 249, startPoint y: 274, endPoint x: 524, endPoint y: 332, distance: 280.9
click at [524, 332] on p "* Note: BMW IT is in the process of upgrading all off-contract BMW phones with …" at bounding box center [616, 305] width 735 height 74
click at [518, 335] on p "* Note: BMW IT is in the process of upgrading all off-contract BMW phones with …" at bounding box center [616, 305] width 735 height 74
drag, startPoint x: 500, startPoint y: 338, endPoint x: 234, endPoint y: 273, distance: 273.3
click at [234, 273] on div "Order New Device Upgrade Existing Device Order new device and new line Order ne…" at bounding box center [616, 510] width 810 height 776
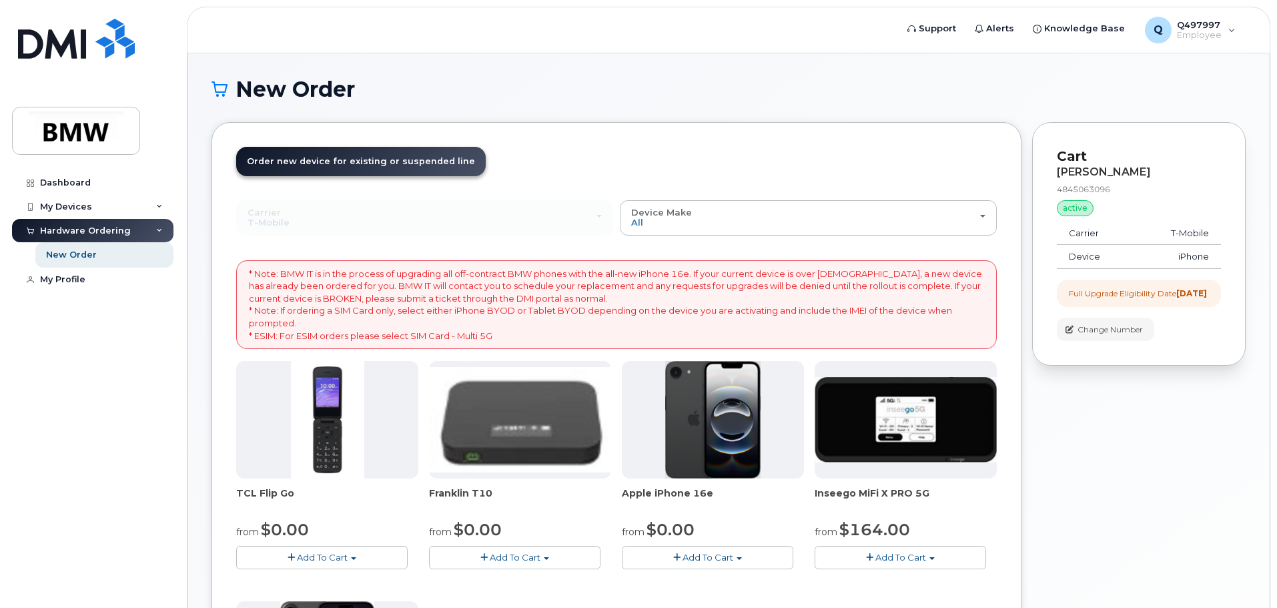
click at [357, 246] on div "Carrier Bell T-Mobile Bell T-Mobile Device Make All Cell Phone iPhone Modem All…" at bounding box center [616, 515] width 760 height 630
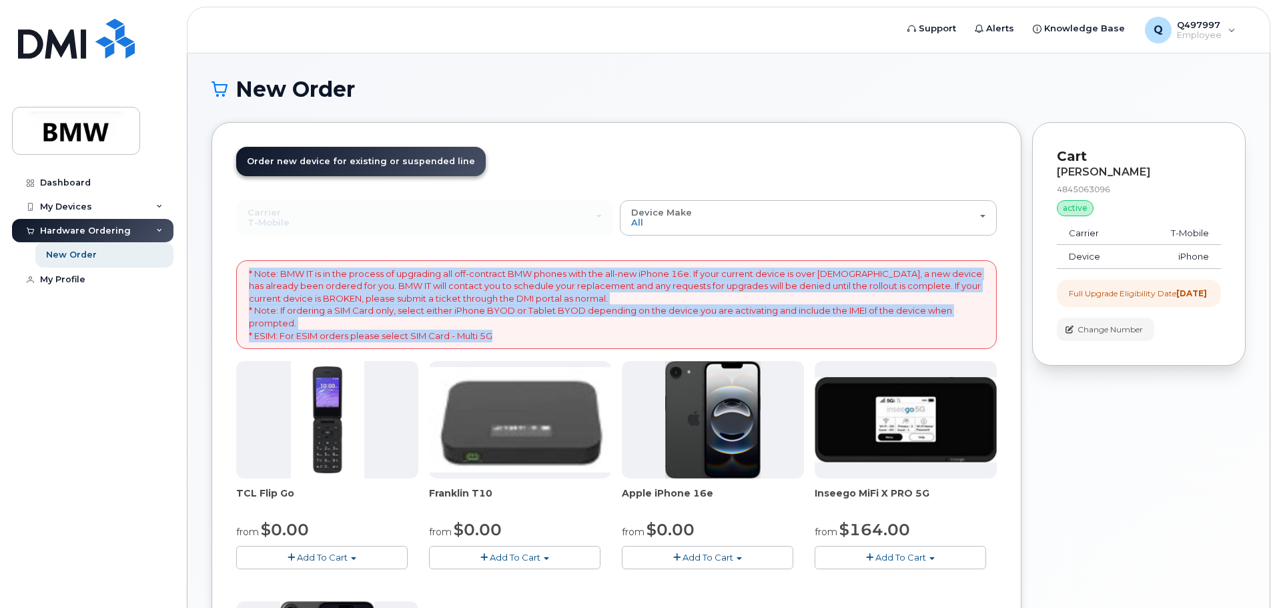
drag, startPoint x: 496, startPoint y: 335, endPoint x: 221, endPoint y: 268, distance: 283.5
click at [221, 268] on div "Order New Device Upgrade Existing Device Order new device and new line Order ne…" at bounding box center [616, 510] width 810 height 776
click at [353, 300] on p "* Note: BMW IT is in the process of upgrading all off-contract BMW phones with …" at bounding box center [616, 305] width 735 height 74
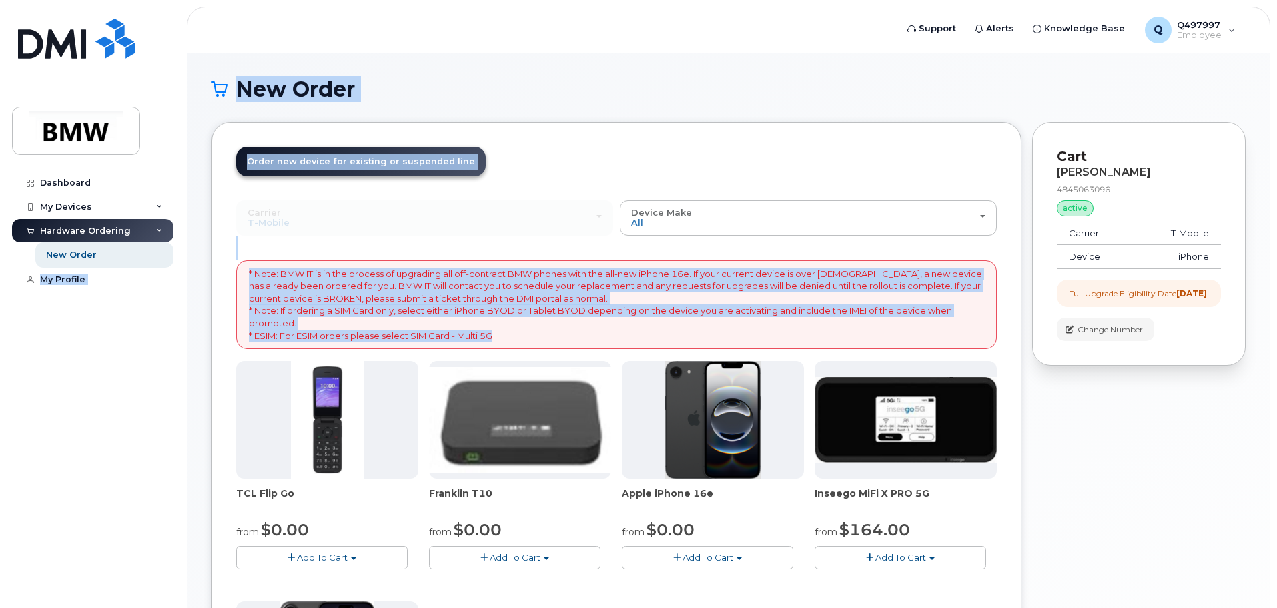
drag, startPoint x: 500, startPoint y: 338, endPoint x: 159, endPoint y: 252, distance: 350.8
click at [187, 252] on div "Support Alerts Knowledge Base Q Q497997 Employee English Français Sign out Dash…" at bounding box center [728, 497] width 1083 height 889
click at [344, 276] on p "* Note: BMW IT is in the process of upgrading all off-contract BMW phones with …" at bounding box center [616, 305] width 735 height 74
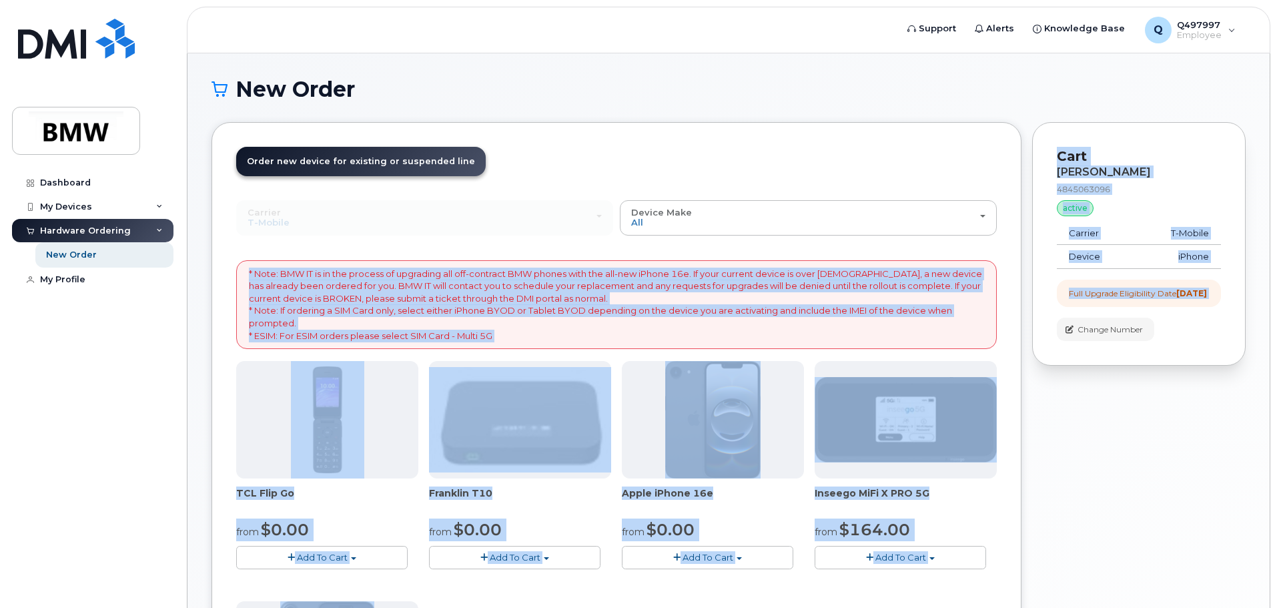
scroll to position [377, 0]
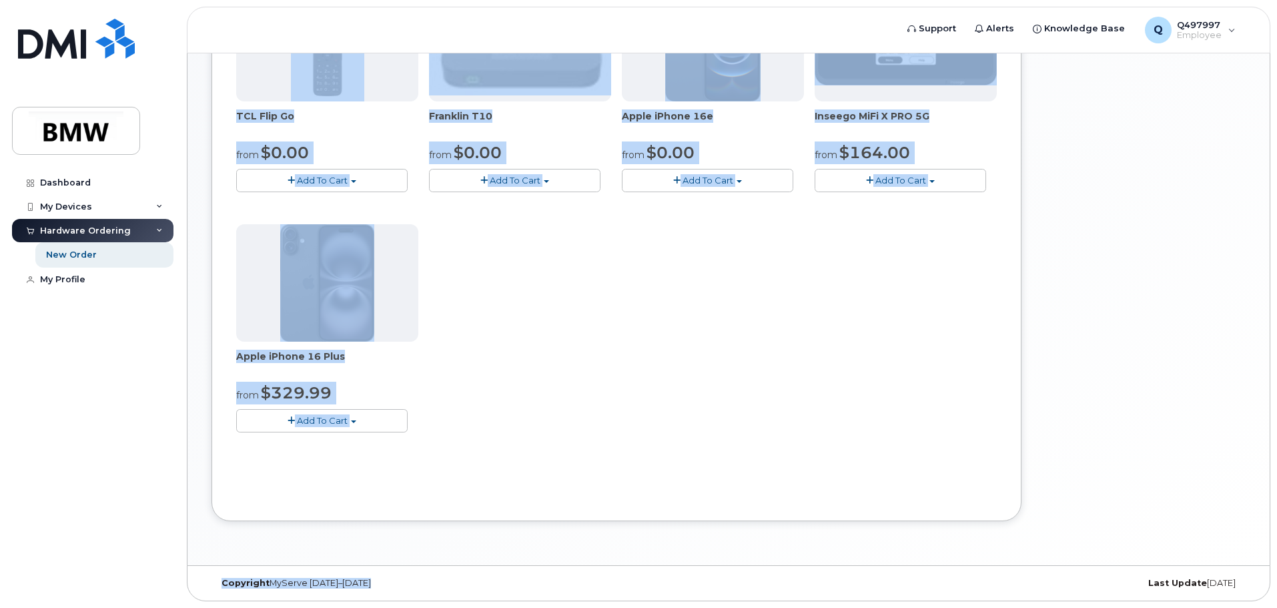
drag, startPoint x: 247, startPoint y: 272, endPoint x: 965, endPoint y: 599, distance: 788.7
click at [965, 599] on body "Support Alerts Knowledge Base Q Q497997 Employee English Français Sign out Dash…" at bounding box center [638, 115] width 1277 height 985
click at [898, 563] on div "New Order × Share This Order If you want to allow others to create or edit orde…" at bounding box center [728, 120] width 1082 height 889
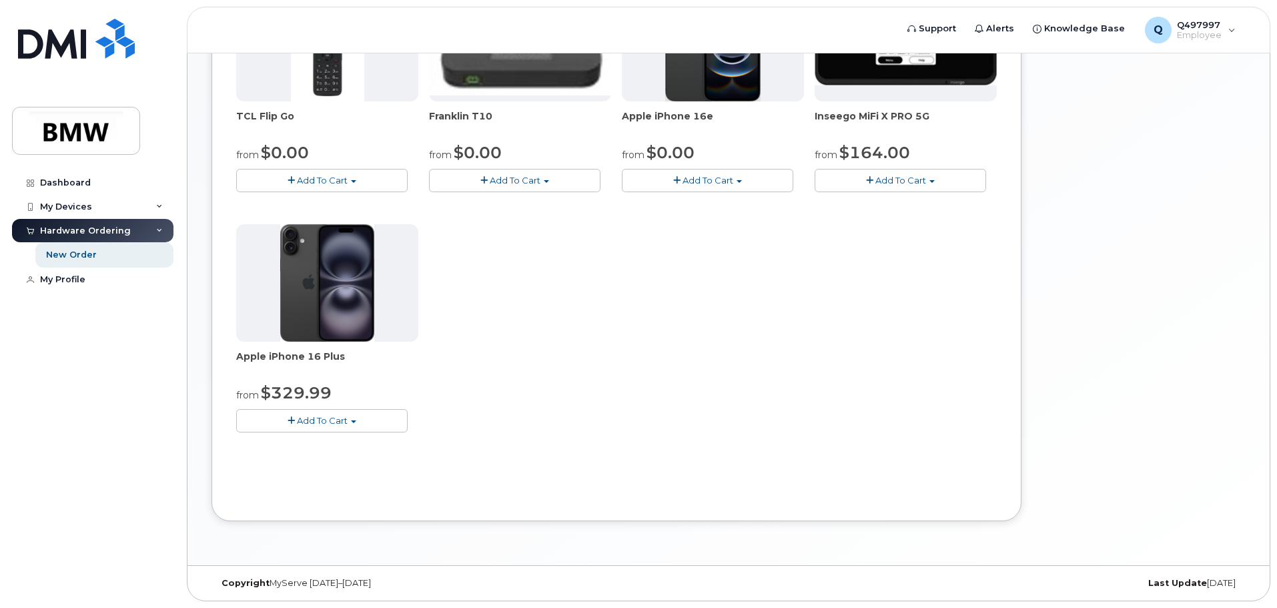
click at [877, 513] on div "Order New Device Upgrade Existing Device Order new device and new line Order ne…" at bounding box center [616, 133] width 810 height 776
click at [873, 472] on div "Carrier Bell T-Mobile Bell T-Mobile Device Make All Cell Phone iPhone Modem All…" at bounding box center [616, 159] width 760 height 673
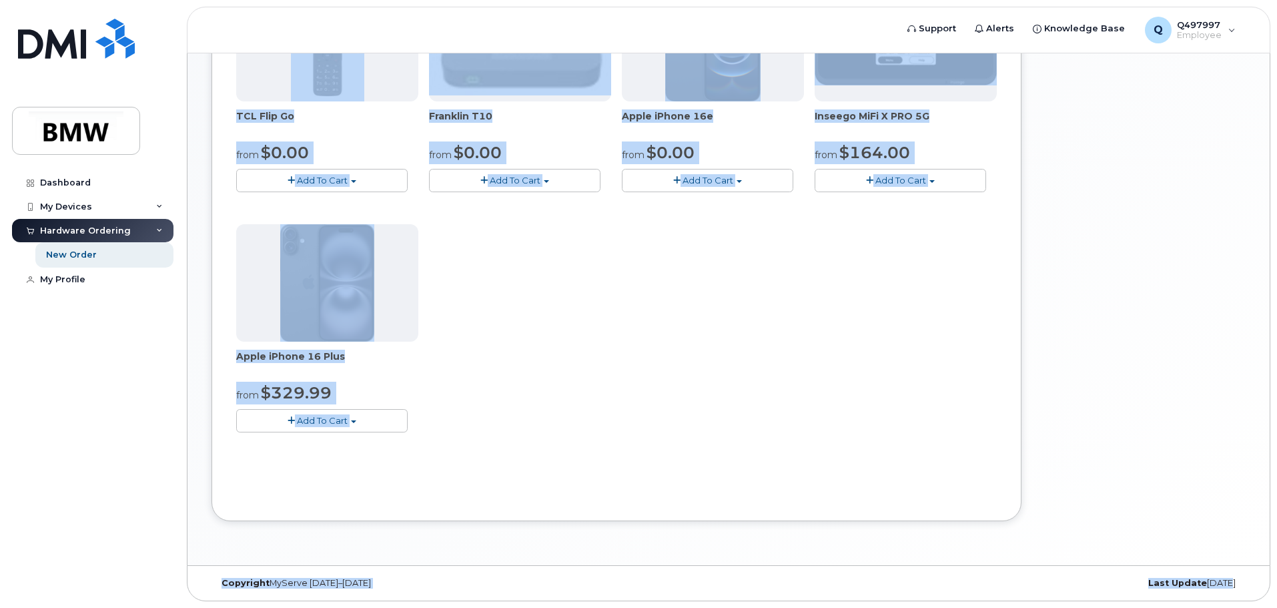
scroll to position [0, 0]
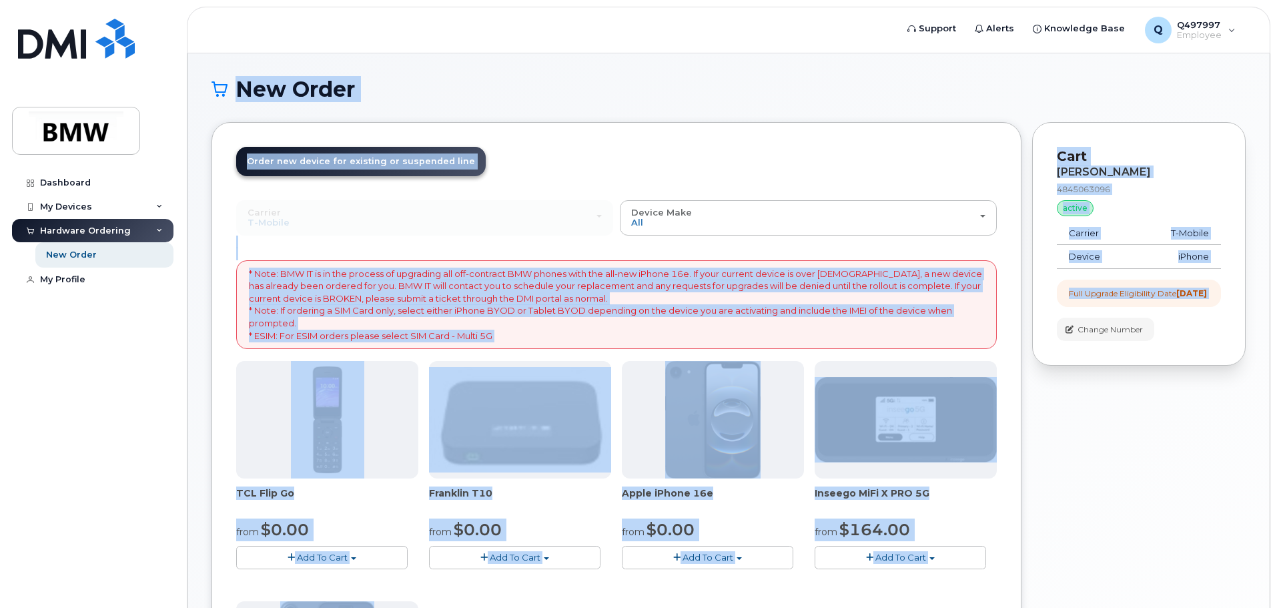
drag, startPoint x: 1207, startPoint y: 585, endPoint x: 251, endPoint y: -81, distance: 1164.9
click at [251, 0] on html "Support Alerts Knowledge Base Q Q497997 Employee English Français Sign out Dash…" at bounding box center [638, 492] width 1277 height 985
click at [423, 93] on h1 "New Order" at bounding box center [728, 88] width 1034 height 23
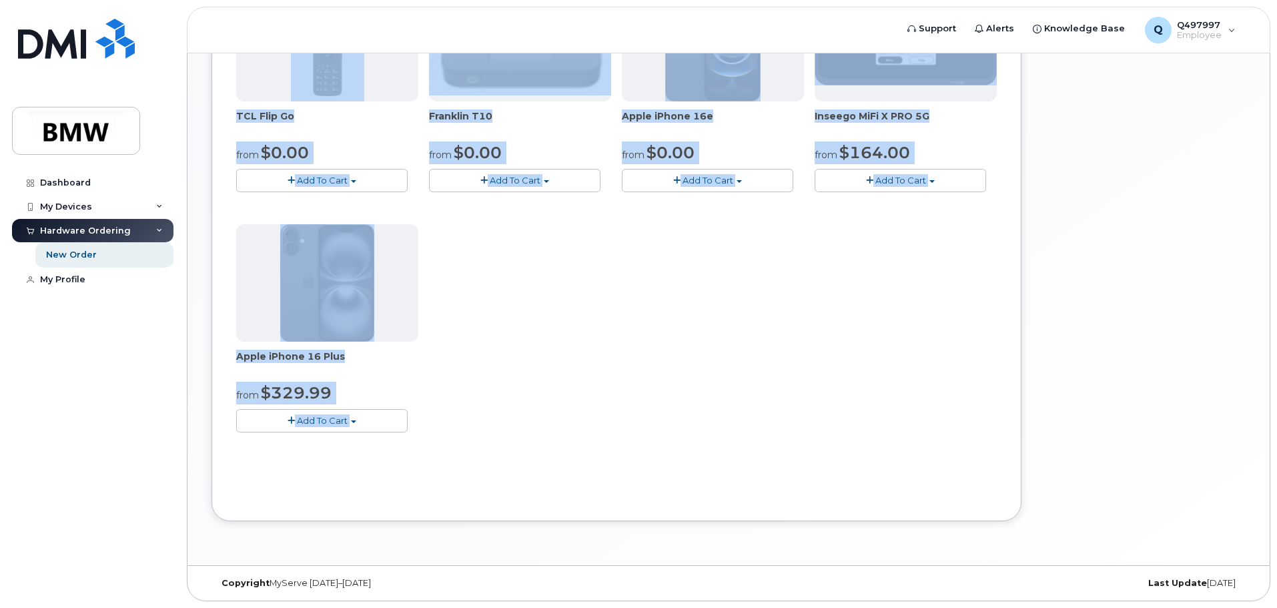
drag, startPoint x: 228, startPoint y: 66, endPoint x: 1275, endPoint y: 731, distance: 1240.7
click at [1275, 607] on html "Support Alerts Knowledge Base Q Q497997 Employee English Français Sign out Dash…" at bounding box center [638, 115] width 1277 height 985
click at [1012, 527] on div "Order New Device Upgrade Existing Device Order new device and new line Order ne…" at bounding box center [728, 143] width 1034 height 796
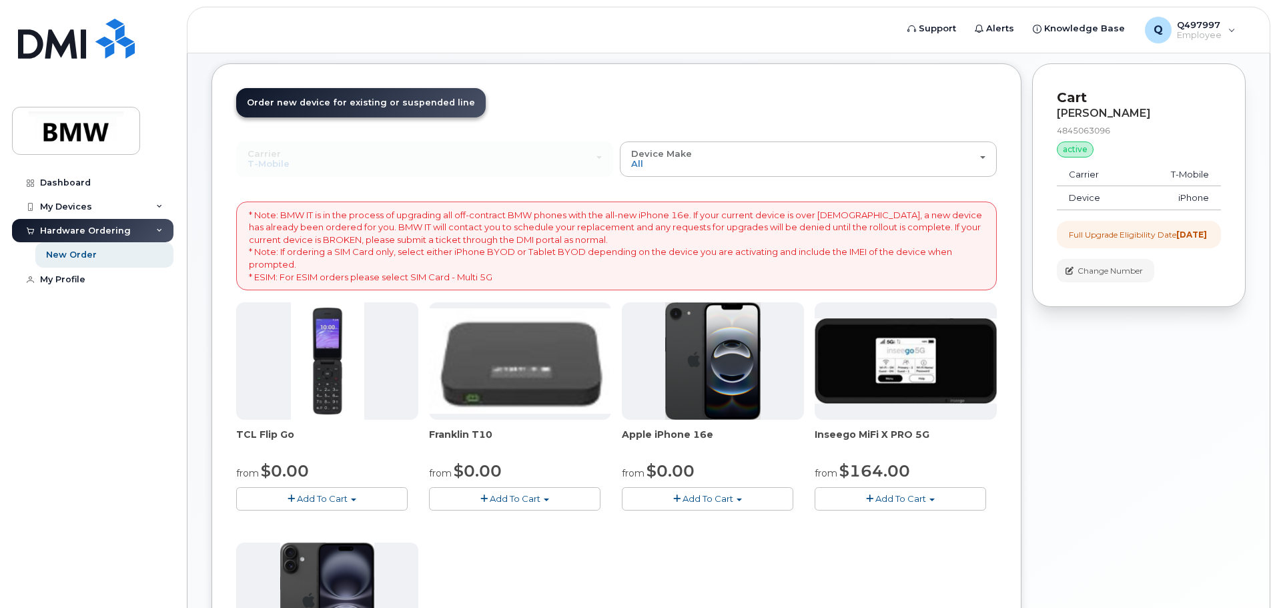
scroll to position [0, 0]
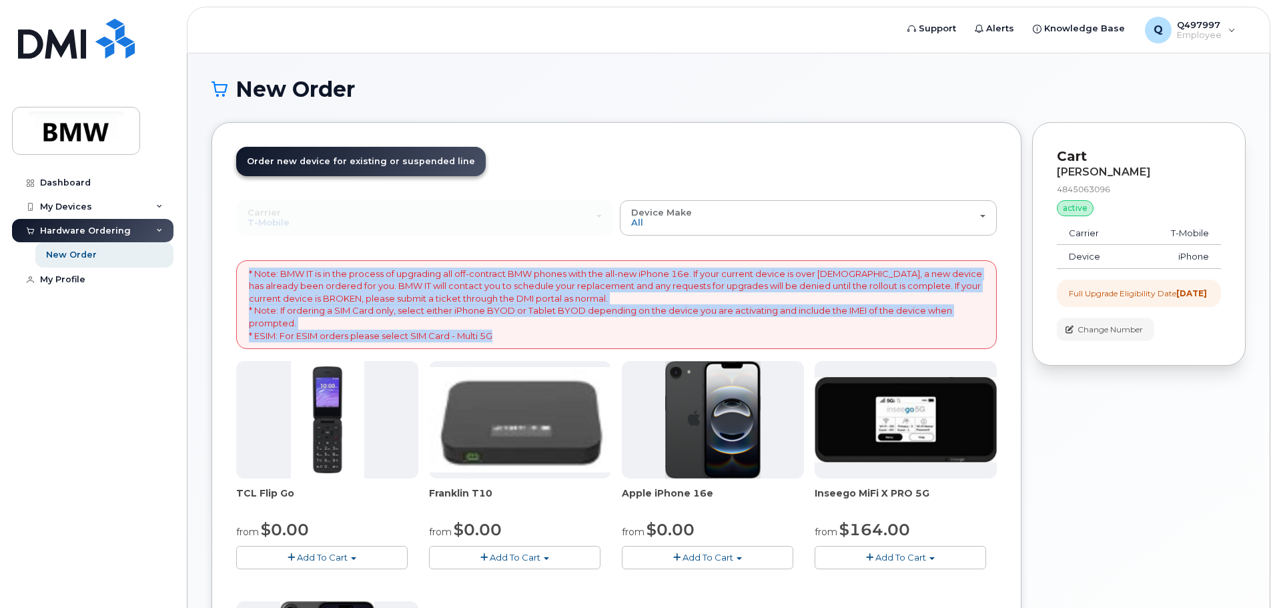
drag, startPoint x: 508, startPoint y: 336, endPoint x: 244, endPoint y: 274, distance: 271.2
click at [244, 274] on div "* Note: BMW IT is in the process of upgrading all off-contract BMW phones with …" at bounding box center [616, 304] width 760 height 89
drag, startPoint x: 249, startPoint y: 272, endPoint x: 517, endPoint y: 334, distance: 275.1
click at [517, 334] on p "* Note: BMW IT is in the process of upgrading all off-contract BMW phones with …" at bounding box center [616, 305] width 735 height 74
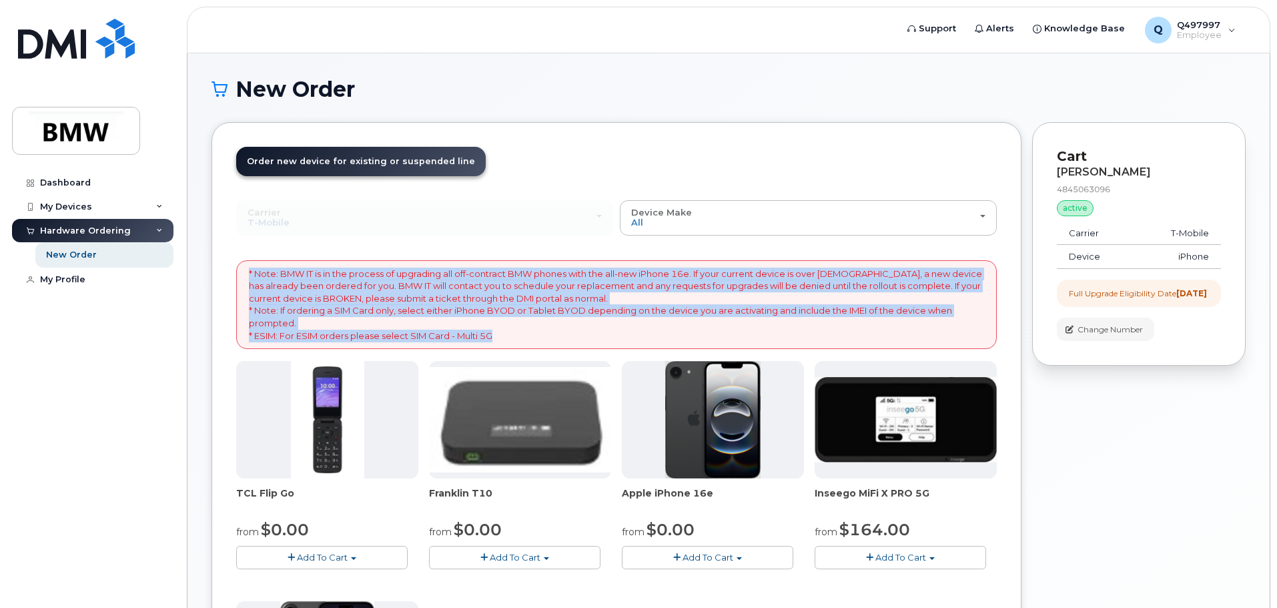
click at [504, 336] on p "* Note: BMW IT is in the process of upgrading all off-contract BMW phones with …" at bounding box center [616, 305] width 735 height 74
drag, startPoint x: 500, startPoint y: 338, endPoint x: 249, endPoint y: 277, distance: 258.1
click at [249, 277] on p "* Note: BMW IT is in the process of upgrading all off-contract BMW phones with …" at bounding box center [616, 305] width 735 height 74
click at [247, 276] on div "* Note: BMW IT is in the process of upgrading all off-contract BMW phones with …" at bounding box center [616, 304] width 760 height 89
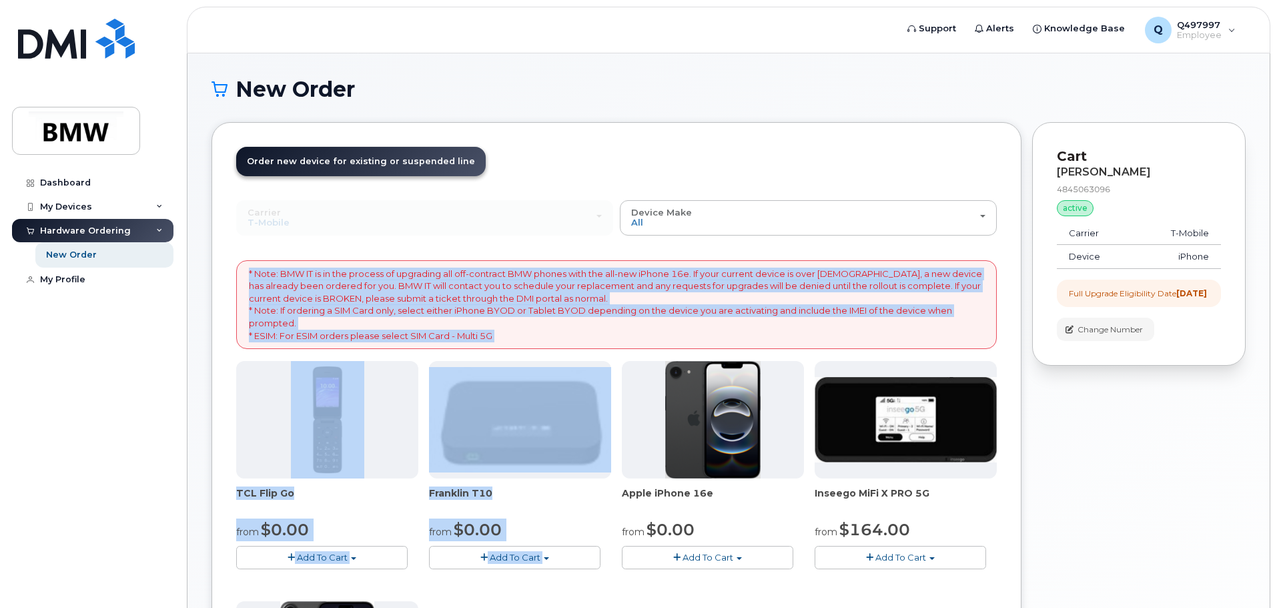
drag, startPoint x: 249, startPoint y: 273, endPoint x: 620, endPoint y: 350, distance: 379.4
click at [620, 350] on div "* Note: BMW IT is in the process of upgrading all off-contract BMW phones with …" at bounding box center [616, 545] width 760 height 571
click at [628, 334] on p "* Note: BMW IT is in the process of upgrading all off-contract BMW phones with …" at bounding box center [616, 305] width 735 height 74
drag, startPoint x: 615, startPoint y: 372, endPoint x: 528, endPoint y: 284, distance: 124.1
click at [294, 212] on div "Carrier Bell T-Mobile Bell T-Mobile Device Make All Cell Phone iPhone Modem All…" at bounding box center [616, 515] width 760 height 630
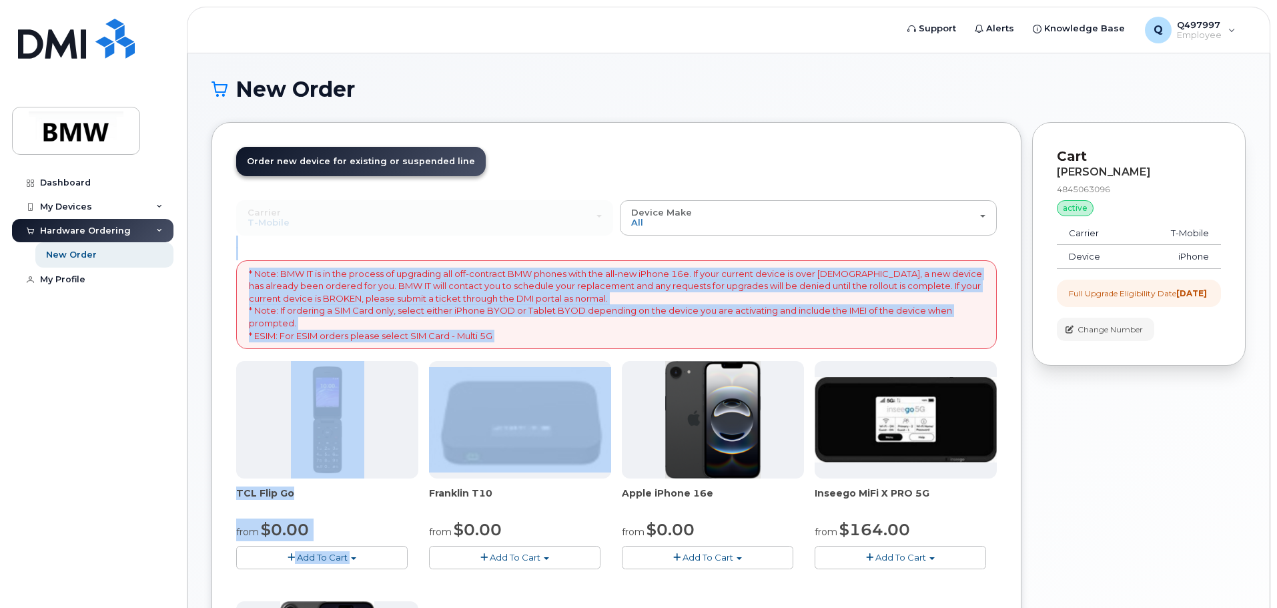
click at [592, 237] on div "Carrier Bell T-Mobile Bell T-Mobile Device Make All Cell Phone iPhone Modem All…" at bounding box center [616, 515] width 760 height 630
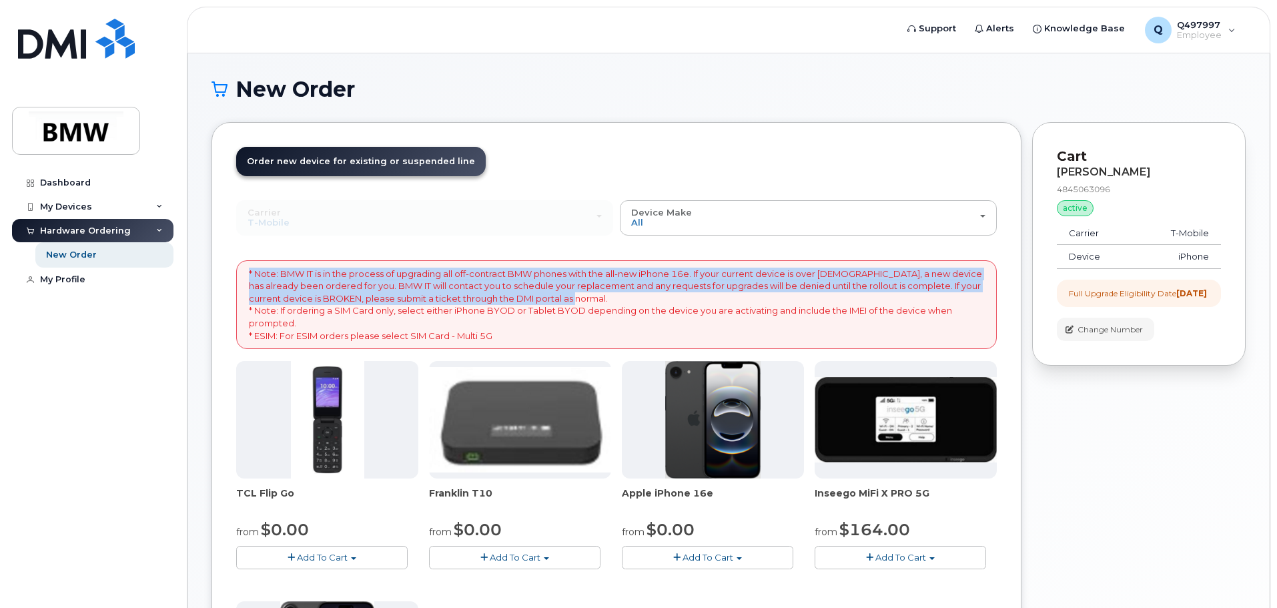
drag, startPoint x: 582, startPoint y: 298, endPoint x: 409, endPoint y: 320, distance: 174.1
click at [245, 279] on div "* Note: BMW IT is in the process of upgrading all off-contract BMW phones with …" at bounding box center [616, 304] width 760 height 89
click at [678, 294] on p "* Note: BMW IT is in the process of upgrading all off-contract BMW phones with …" at bounding box center [616, 305] width 735 height 74
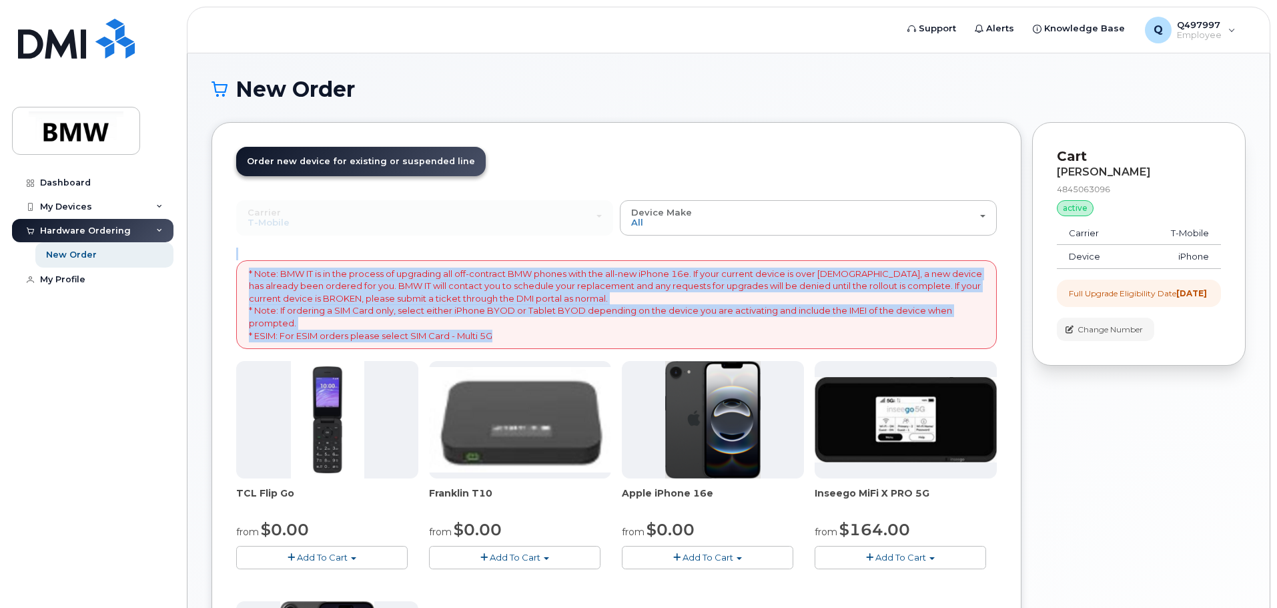
drag, startPoint x: 507, startPoint y: 334, endPoint x: 321, endPoint y: 252, distance: 203.1
click at [321, 252] on div "Carrier Bell T-Mobile Bell T-Mobile Device Make All Cell Phone iPhone Modem All…" at bounding box center [616, 515] width 760 height 630
click at [777, 340] on p "* Note: BMW IT is in the process of upgrading all off-contract BMW phones with …" at bounding box center [616, 305] width 735 height 74
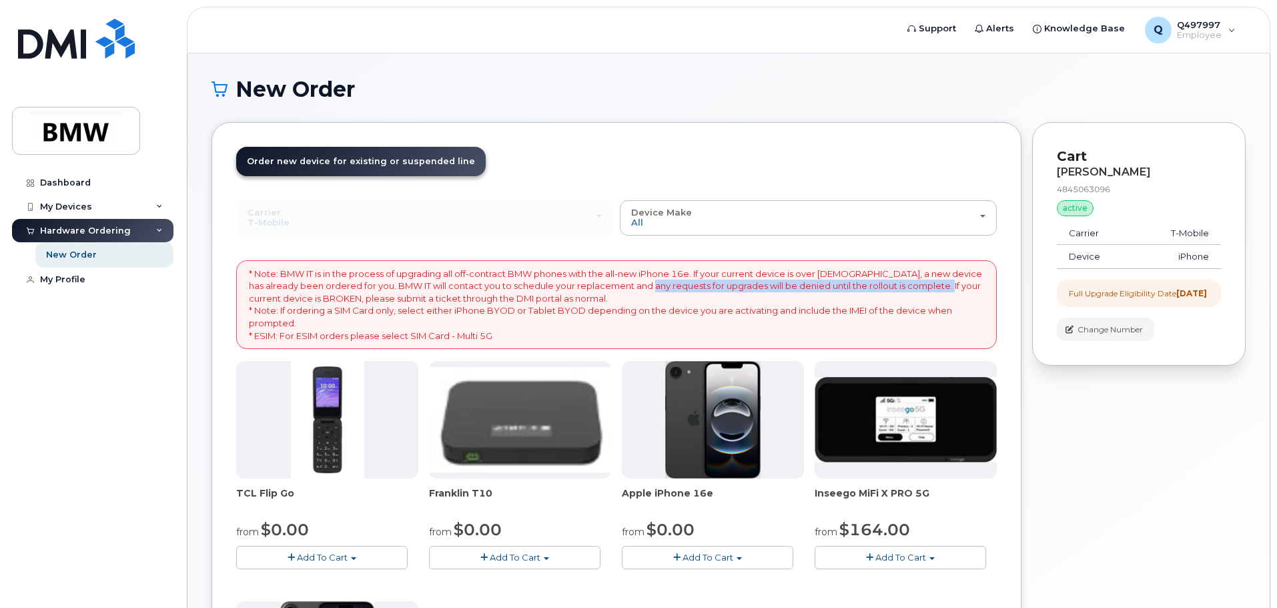
drag, startPoint x: 632, startPoint y: 287, endPoint x: 933, endPoint y: 287, distance: 300.2
click at [933, 287] on p "* Note: BMW IT is in the process of upgrading all off-contract BMW phones with …" at bounding box center [616, 305] width 735 height 74
click at [893, 291] on p "* Note: BMW IT is in the process of upgrading all off-contract BMW phones with …" at bounding box center [616, 305] width 735 height 74
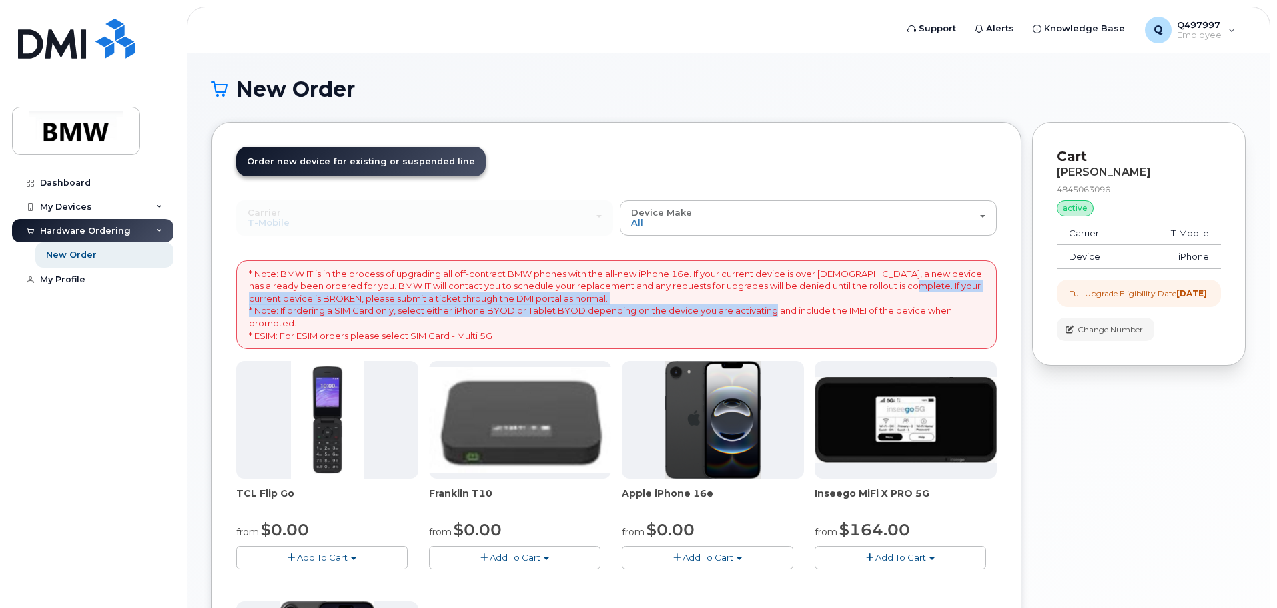
drag, startPoint x: 903, startPoint y: 287, endPoint x: 772, endPoint y: 306, distance: 132.1
click at [772, 306] on p "* Note: BMW IT is in the process of upgrading all off-contract BMW phones with …" at bounding box center [616, 305] width 735 height 74
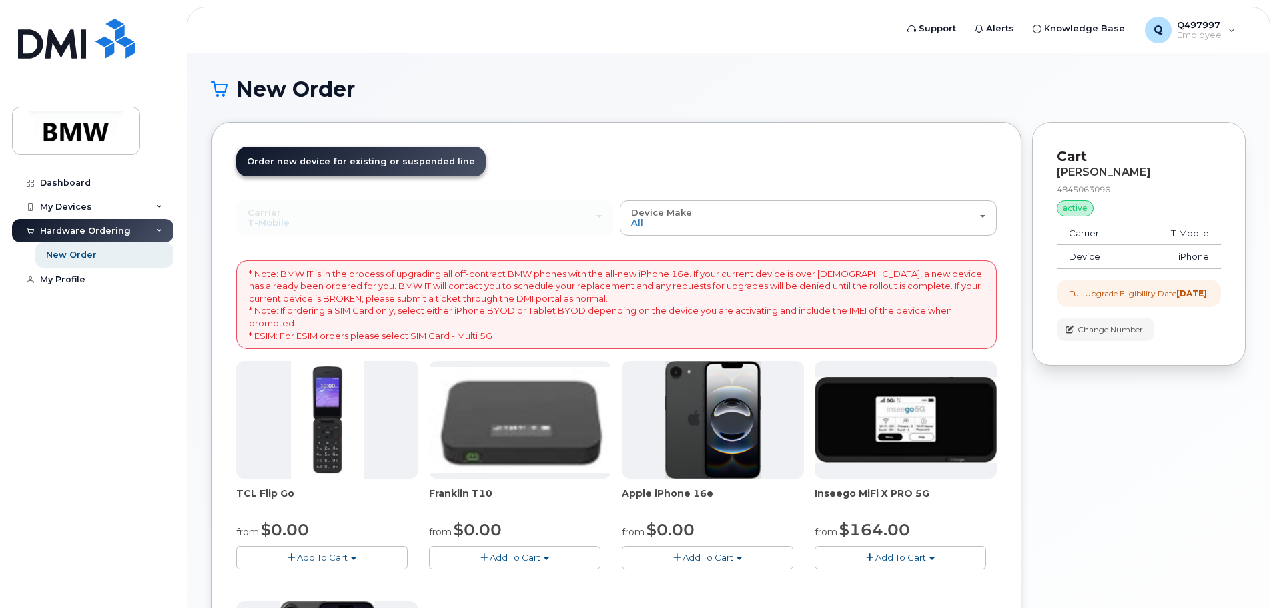
click at [662, 323] on p "* Note: BMW IT is in the process of upgrading all off-contract BMW phones with …" at bounding box center [616, 305] width 735 height 74
drag, startPoint x: 905, startPoint y: 285, endPoint x: 813, endPoint y: 297, distance: 92.2
click at [813, 297] on p "* Note: BMW IT is in the process of upgrading all off-contract BMW phones with …" at bounding box center [616, 305] width 735 height 74
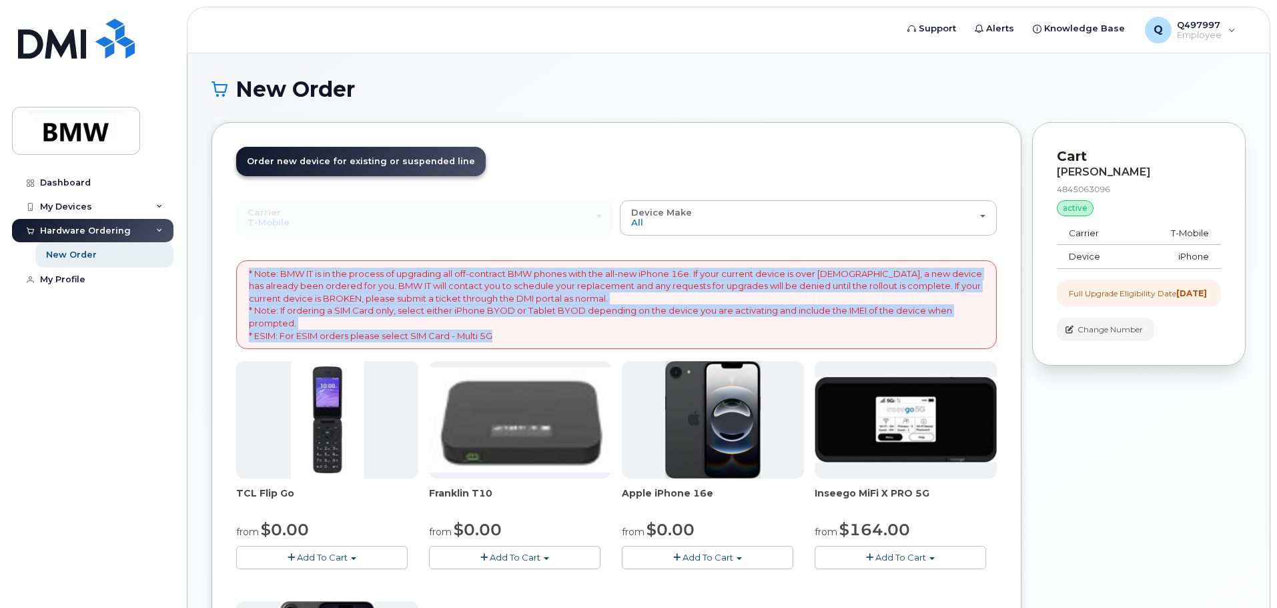
drag, startPoint x: 504, startPoint y: 334, endPoint x: 243, endPoint y: 271, distance: 268.4
click at [246, 274] on div "* Note: BMW IT is in the process of upgrading all off-contract BMW phones with …" at bounding box center [616, 304] width 760 height 89
click at [243, 271] on div "* Note: BMW IT is in the process of upgrading all off-contract BMW phones with …" at bounding box center [616, 304] width 760 height 89
drag, startPoint x: 243, startPoint y: 271, endPoint x: 505, endPoint y: 336, distance: 270.2
click at [505, 336] on div "* Note: BMW IT is in the process of upgrading all off-contract BMW phones with …" at bounding box center [616, 304] width 760 height 89
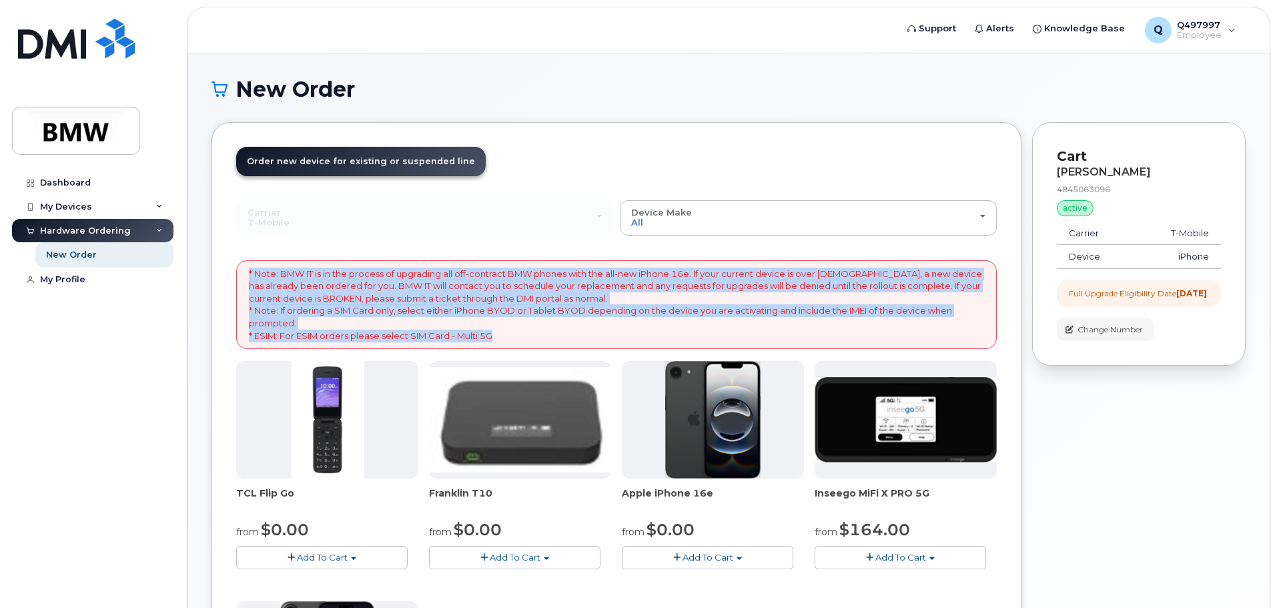
click at [505, 336] on p "* Note: BMW IT is in the process of upgrading all off-contract BMW phones with …" at bounding box center [616, 305] width 735 height 74
drag, startPoint x: 506, startPoint y: 336, endPoint x: 249, endPoint y: 270, distance: 265.2
click at [249, 270] on p "* Note: BMW IT is in the process of upgrading all off-contract BMW phones with …" at bounding box center [616, 305] width 735 height 74
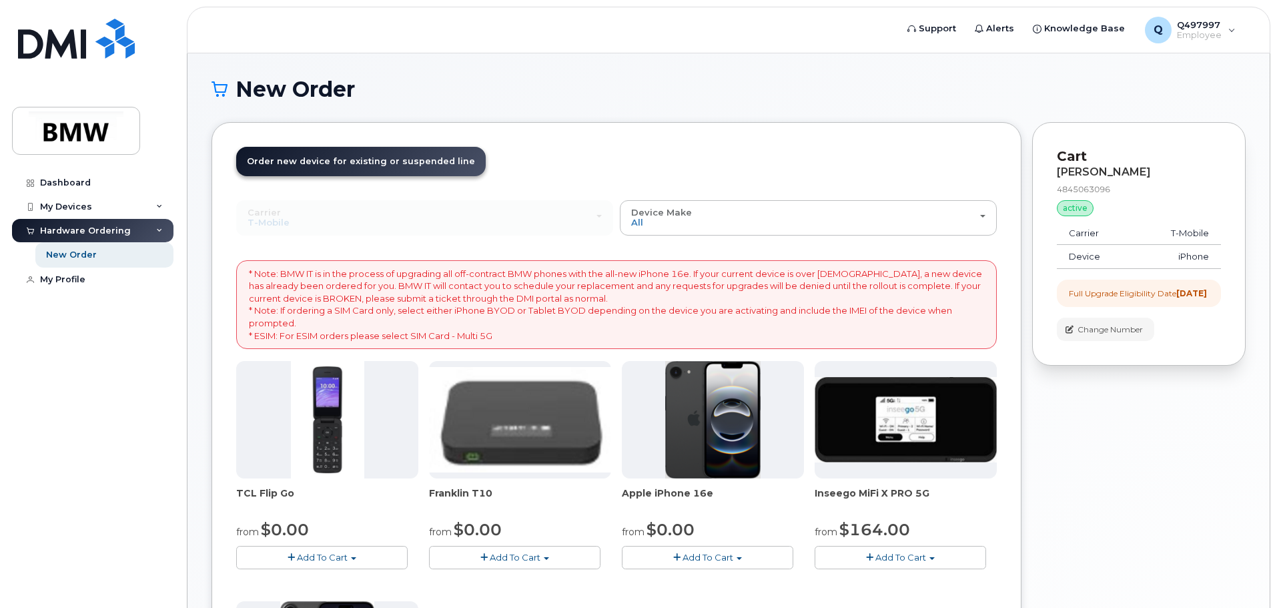
click at [246, 244] on div "Carrier Bell T-Mobile Bell T-Mobile Device Make All Cell Phone iPhone Modem All…" at bounding box center [616, 515] width 760 height 630
click at [94, 178] on link "Dashboard" at bounding box center [92, 183] width 161 height 24
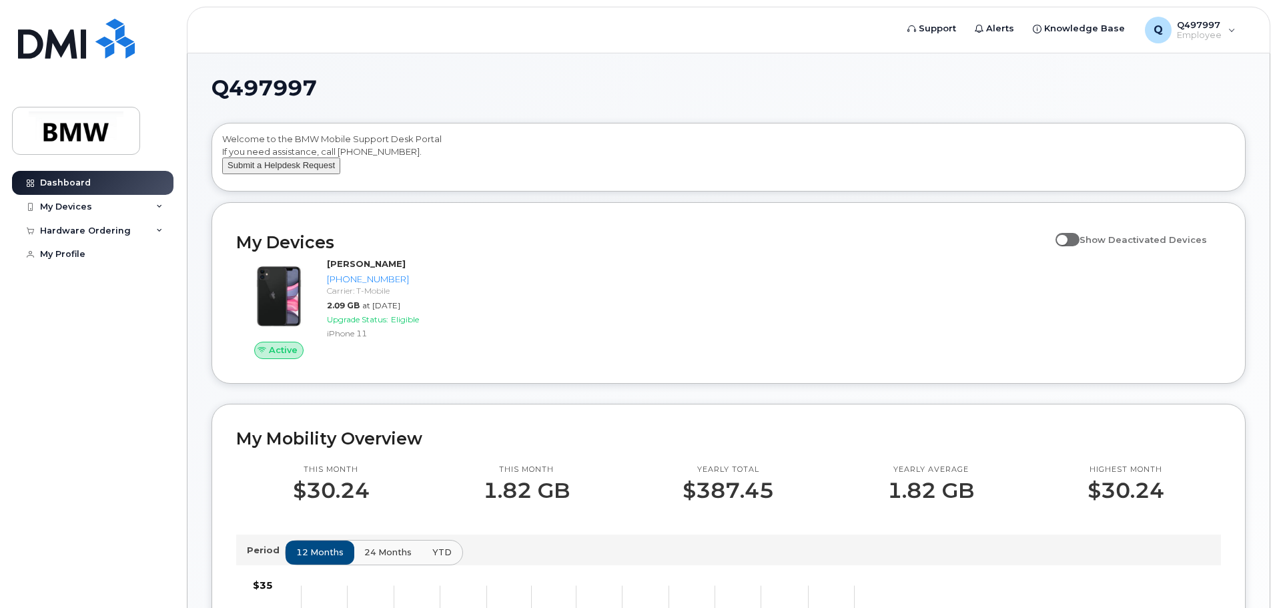
click at [335, 174] on button "Submit a Helpdesk Request" at bounding box center [281, 165] width 118 height 17
